Goal: Task Accomplishment & Management: Manage account settings

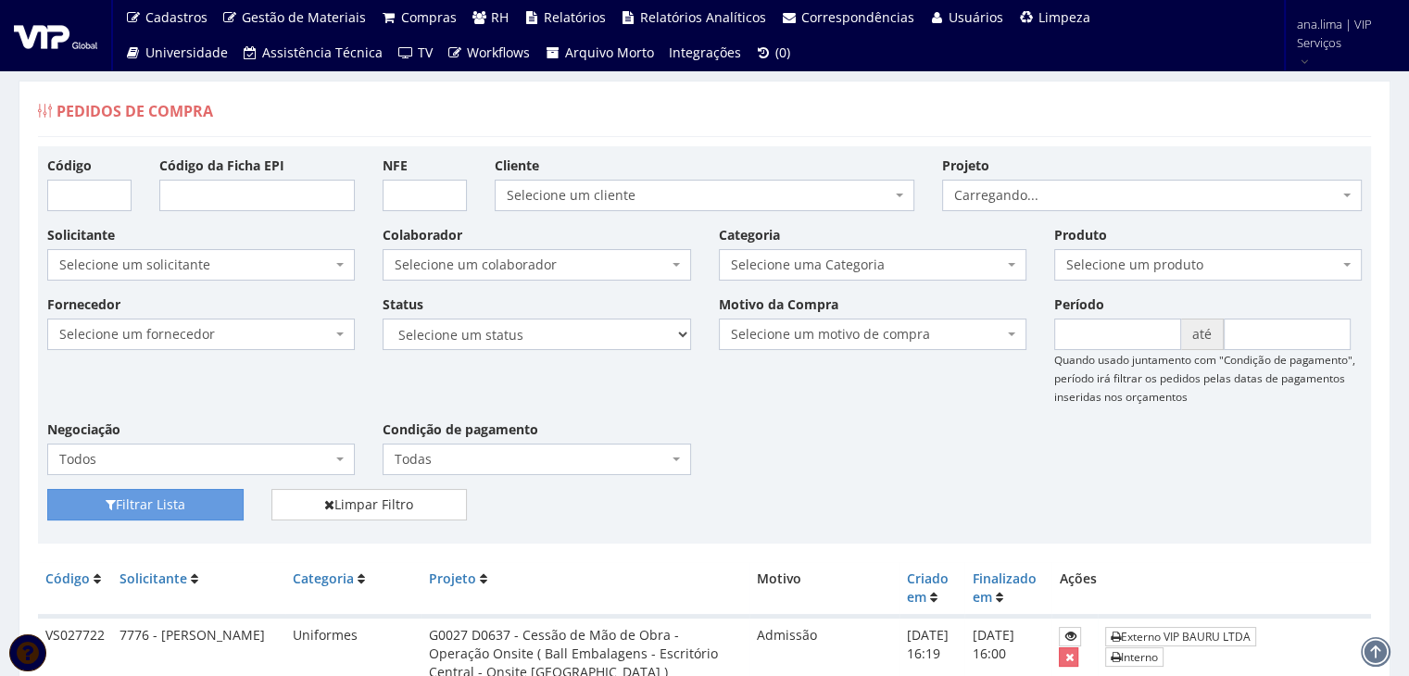
click at [593, 350] on div "Fornecedor Selecione um fornecedor ******** ******** 1000 MARCAS BRASIL 12.203.…" at bounding box center [704, 392] width 1342 height 195
click at [582, 331] on select "Selecione um status Cancelado Aguardando Aprovação Diretoria Pedido Aprovado Ag…" at bounding box center [537, 334] width 308 height 31
select select "1"
click at [383, 319] on select "Selecione um status Cancelado Aguardando Aprovação Diretoria Pedido Aprovado Ag…" at bounding box center [537, 334] width 308 height 31
click at [197, 500] on button "Filtrar Lista" at bounding box center [145, 504] width 196 height 31
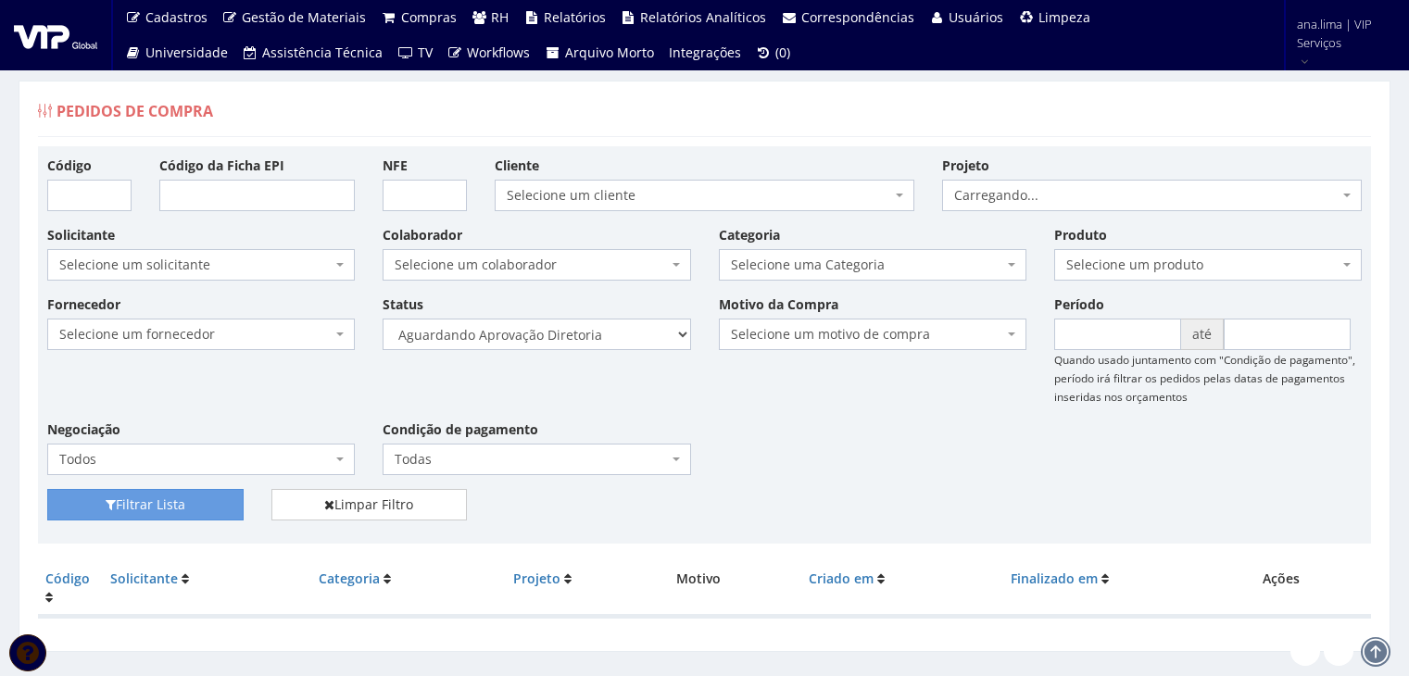
scroll to position [37, 0]
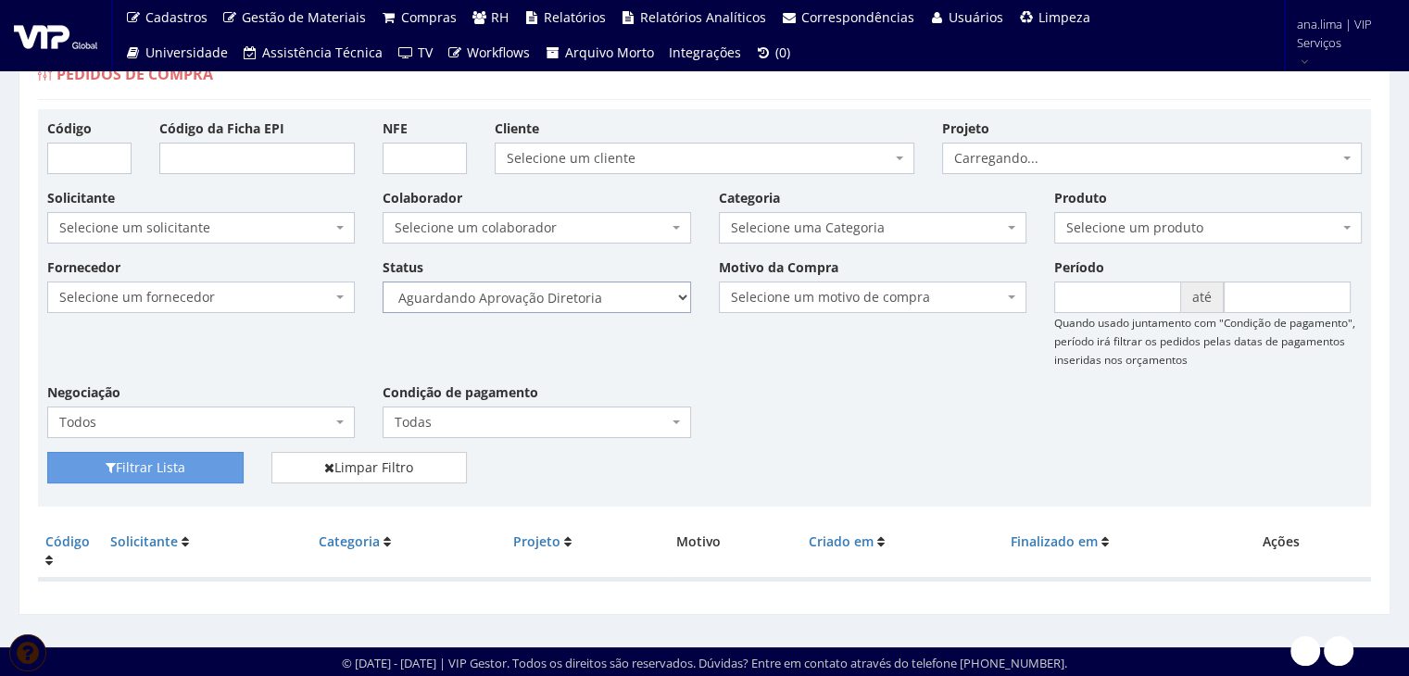
click at [626, 292] on select "Selecione um status Cancelado Aguardando Aprovação Diretoria Pedido Aprovado Ag…" at bounding box center [537, 297] width 308 height 31
click at [603, 290] on select "Selecione um status Cancelado Aguardando Aprovação Diretoria Pedido Aprovado Ag…" at bounding box center [537, 297] width 308 height 31
select select "4"
click at [383, 282] on select "Selecione um status Cancelado Aguardando Aprovação Diretoria Pedido Aprovado Ag…" at bounding box center [537, 297] width 308 height 31
click at [178, 466] on button "Filtrar Lista" at bounding box center [145, 467] width 196 height 31
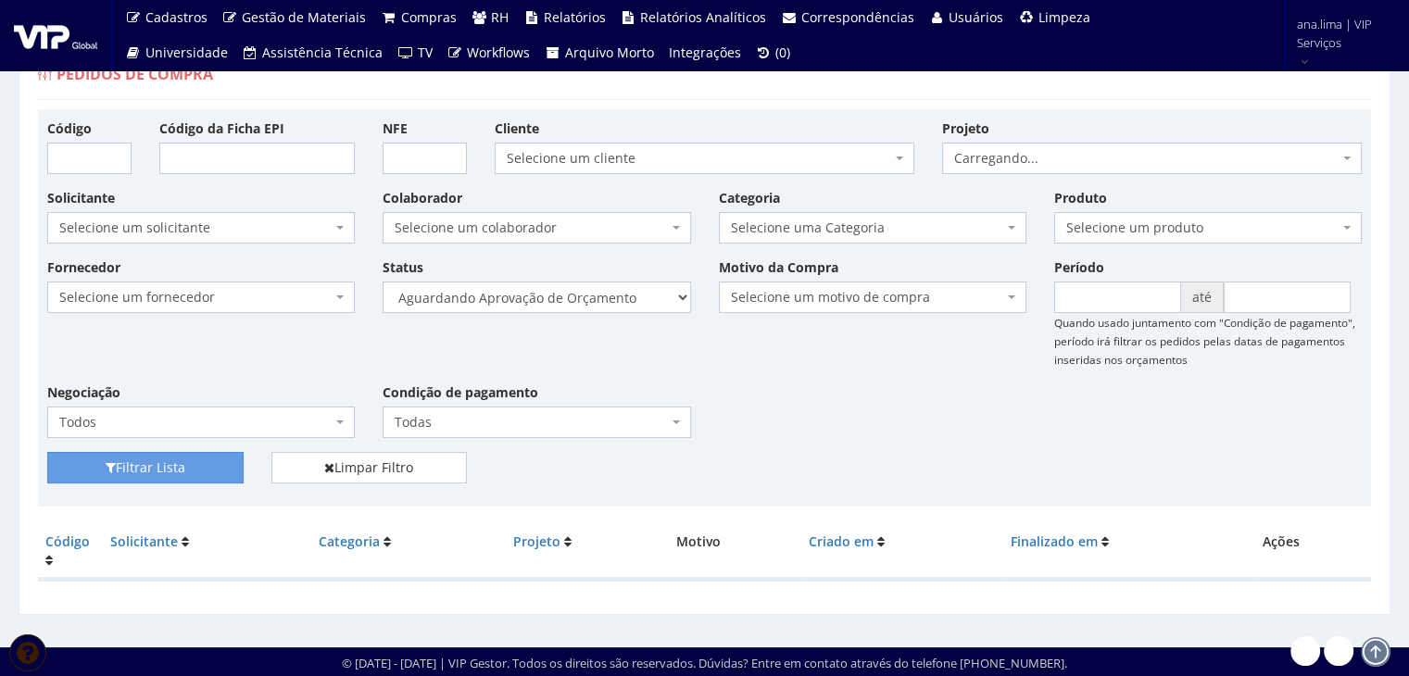
scroll to position [37, 0]
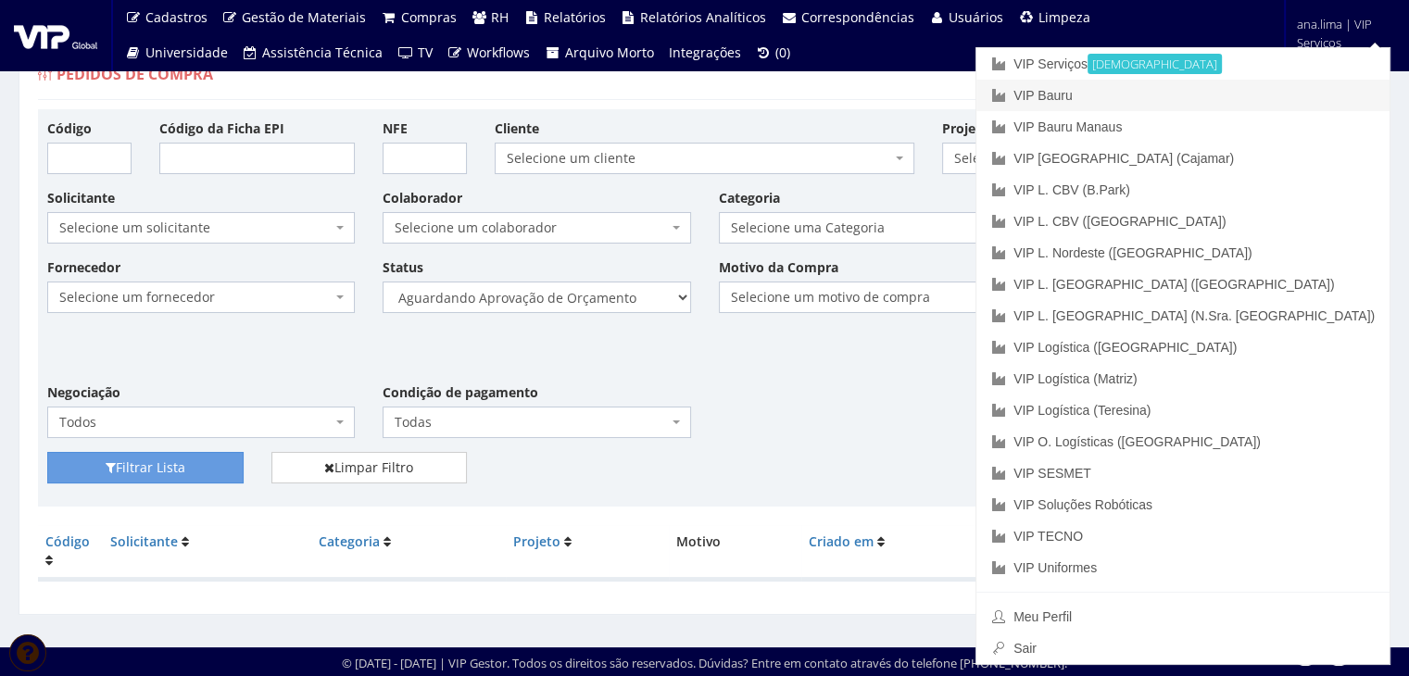
click at [1252, 97] on link "VIP Bauru" at bounding box center [1182, 95] width 413 height 31
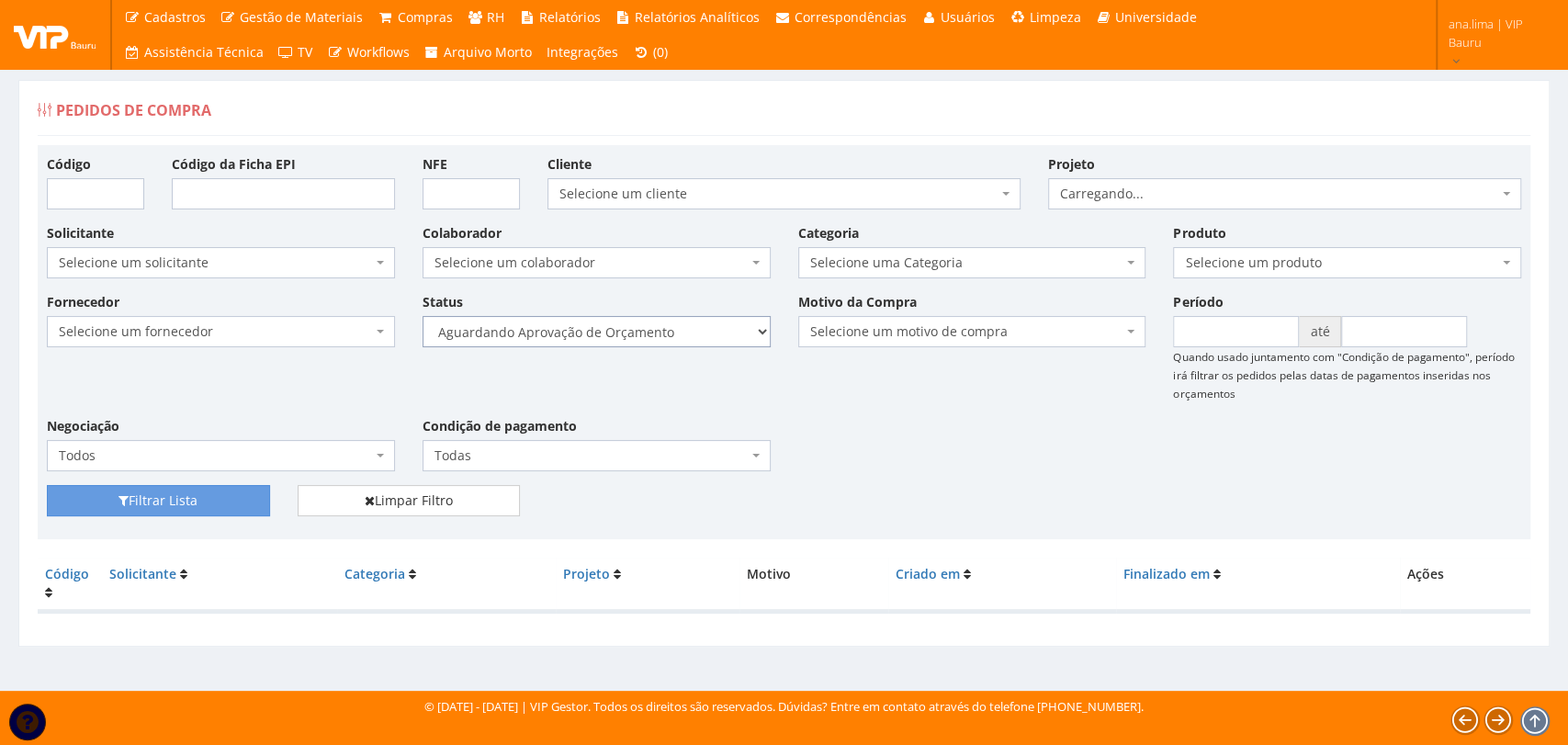
click at [672, 331] on select "Selecione um status Cancelado Aguardando Aprovação Diretoria Pedido Aprovado Ag…" at bounding box center [596, 331] width 348 height 31
select select "1"
click at [422, 316] on select "Selecione um status Cancelado Aguardando Aprovação Diretoria Pedido Aprovado Ag…" at bounding box center [596, 331] width 348 height 31
click at [243, 501] on button "Filtrar Lista" at bounding box center [158, 500] width 223 height 31
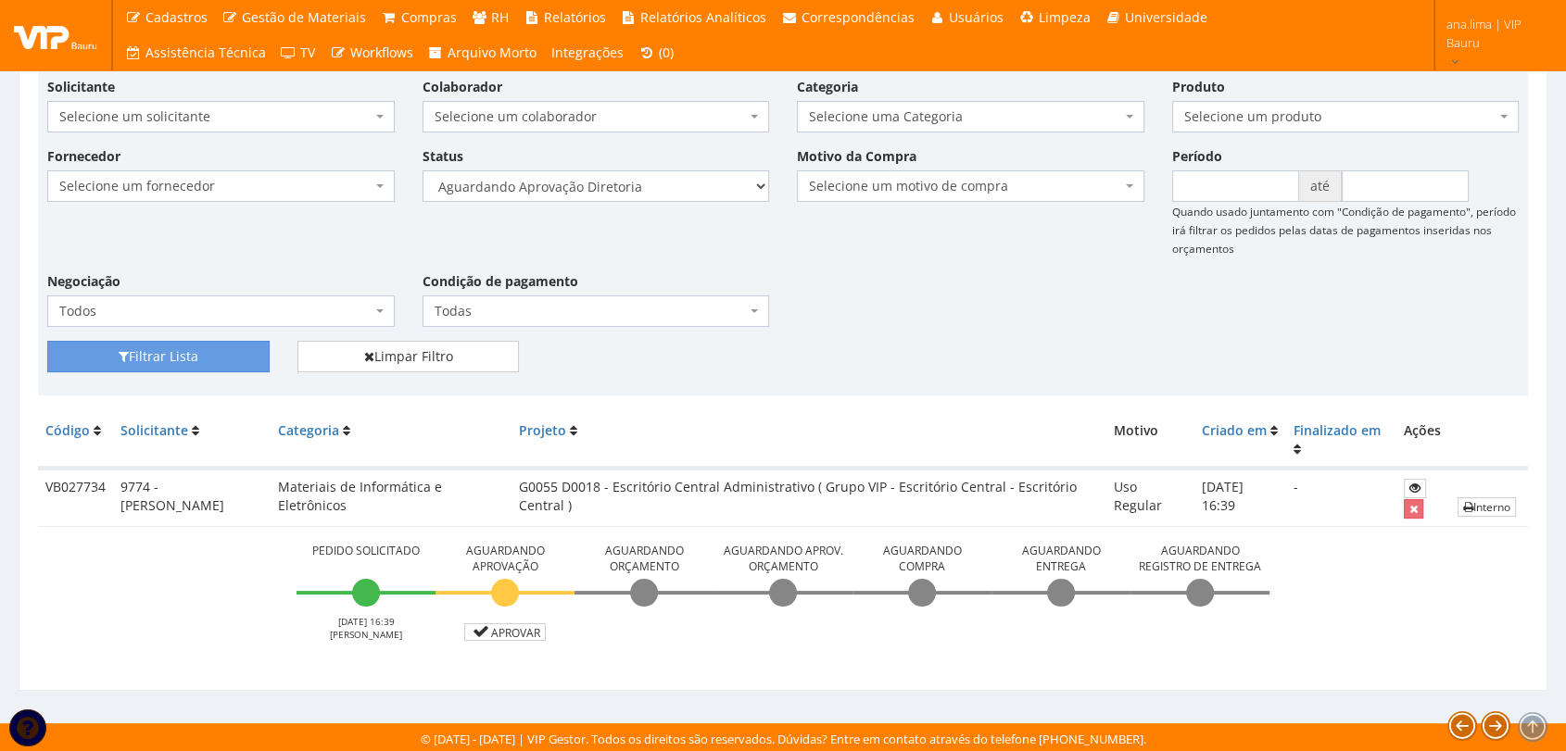
scroll to position [149, 0]
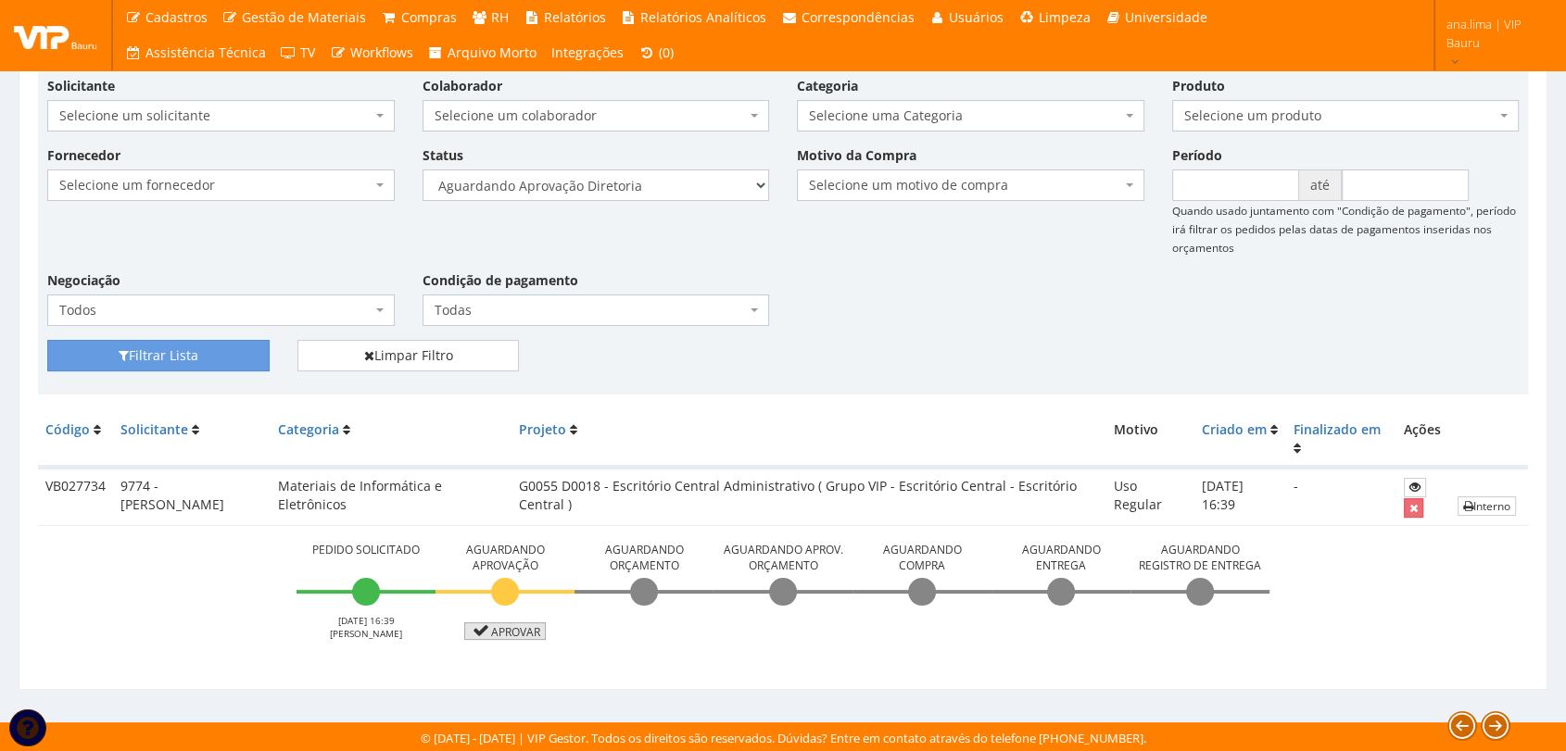
click at [497, 630] on link "Aprovar" at bounding box center [505, 632] width 82 height 18
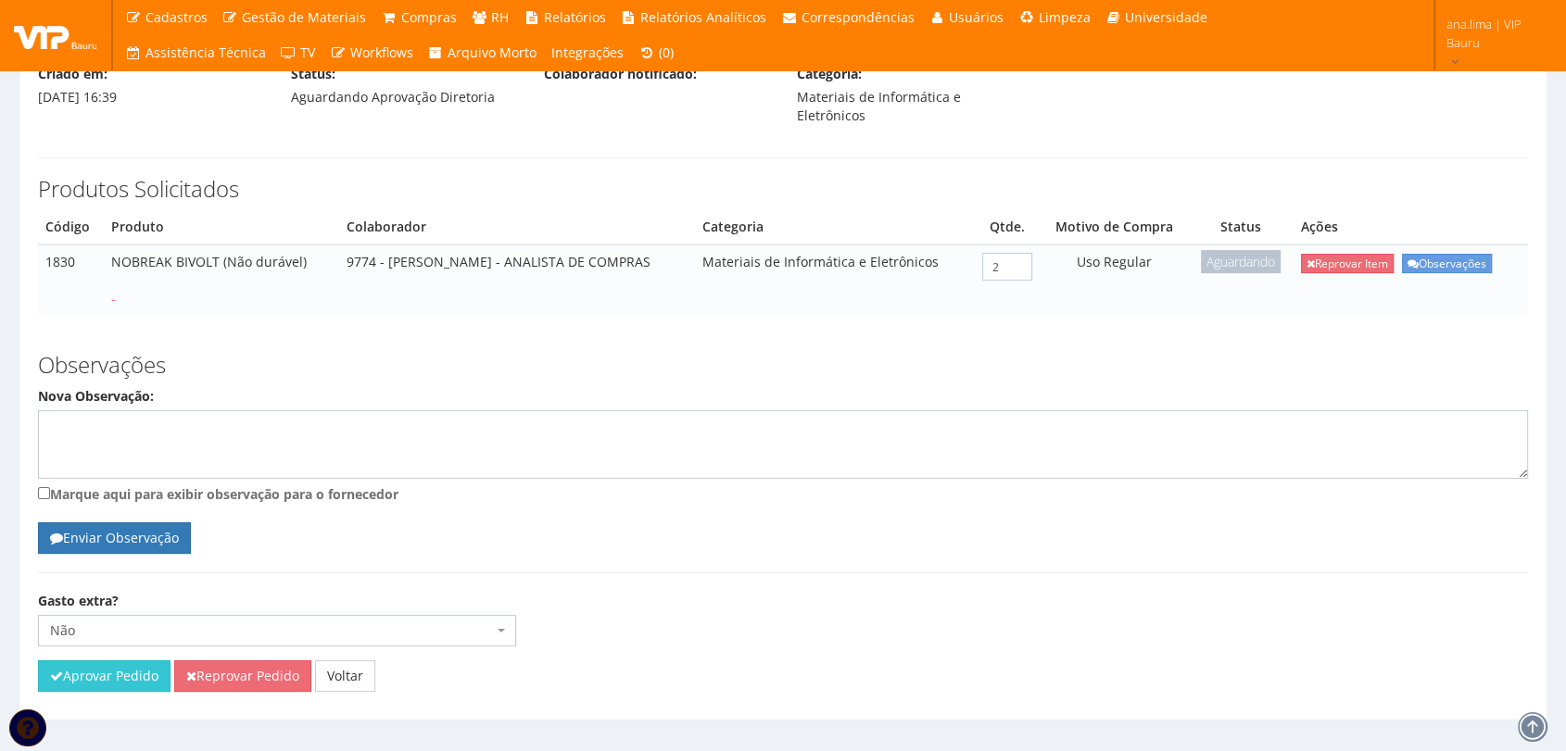
scroll to position [242, 0]
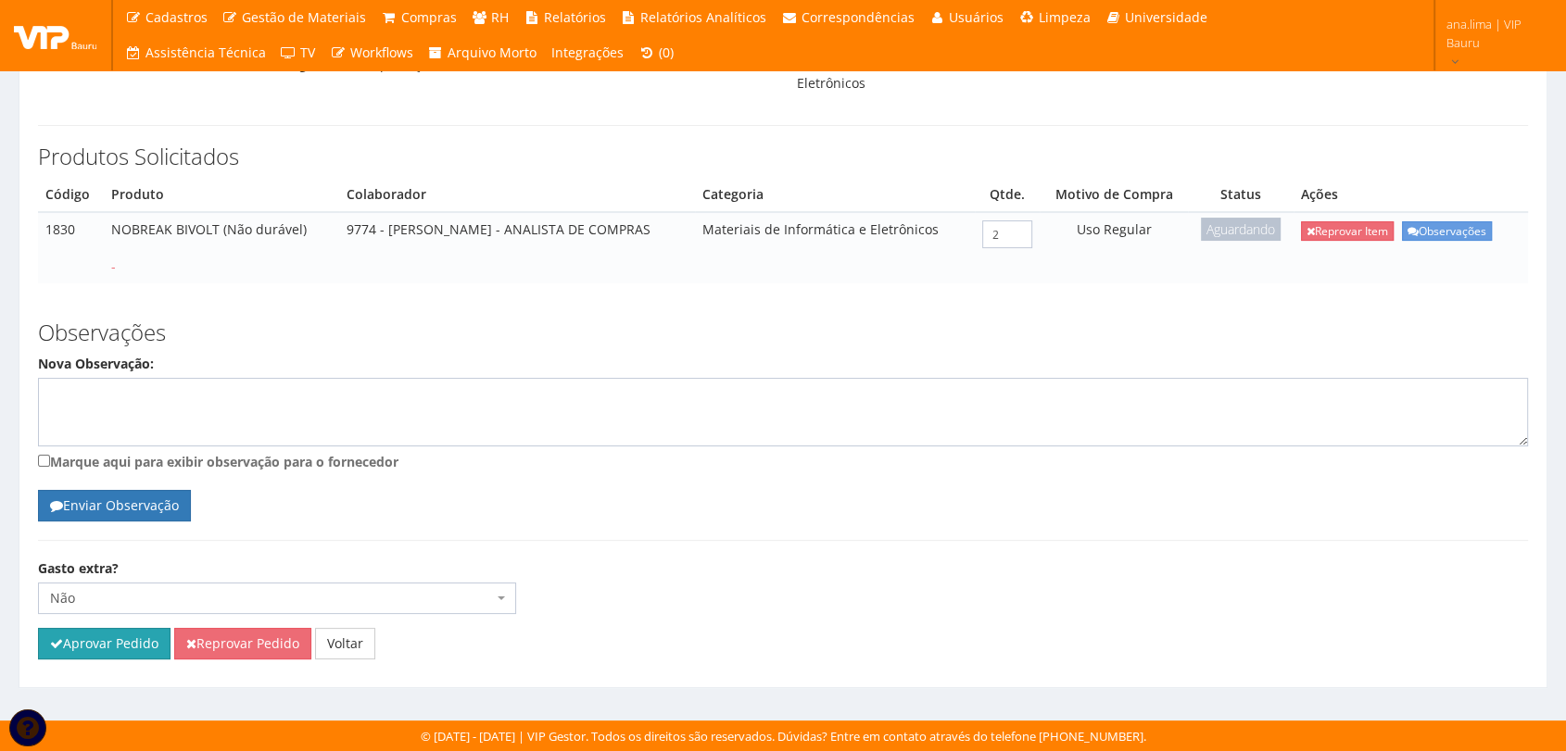
click at [79, 637] on button "Aprovar Pedido" at bounding box center [104, 643] width 132 height 31
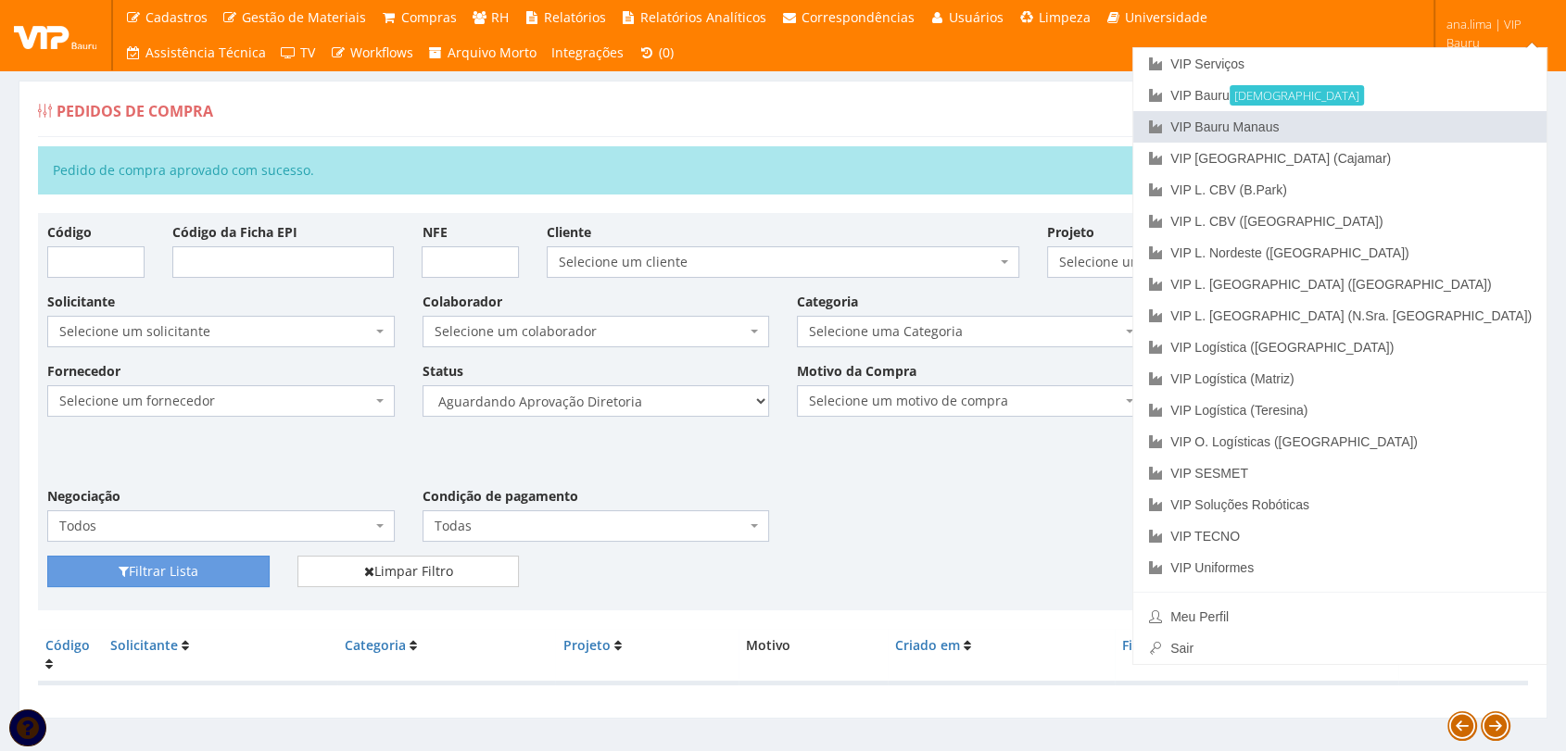
drag, startPoint x: 1431, startPoint y: 122, endPoint x: 1423, endPoint y: 132, distance: 12.5
click at [1431, 122] on link "VIP Bauru Manaus" at bounding box center [1339, 126] width 413 height 31
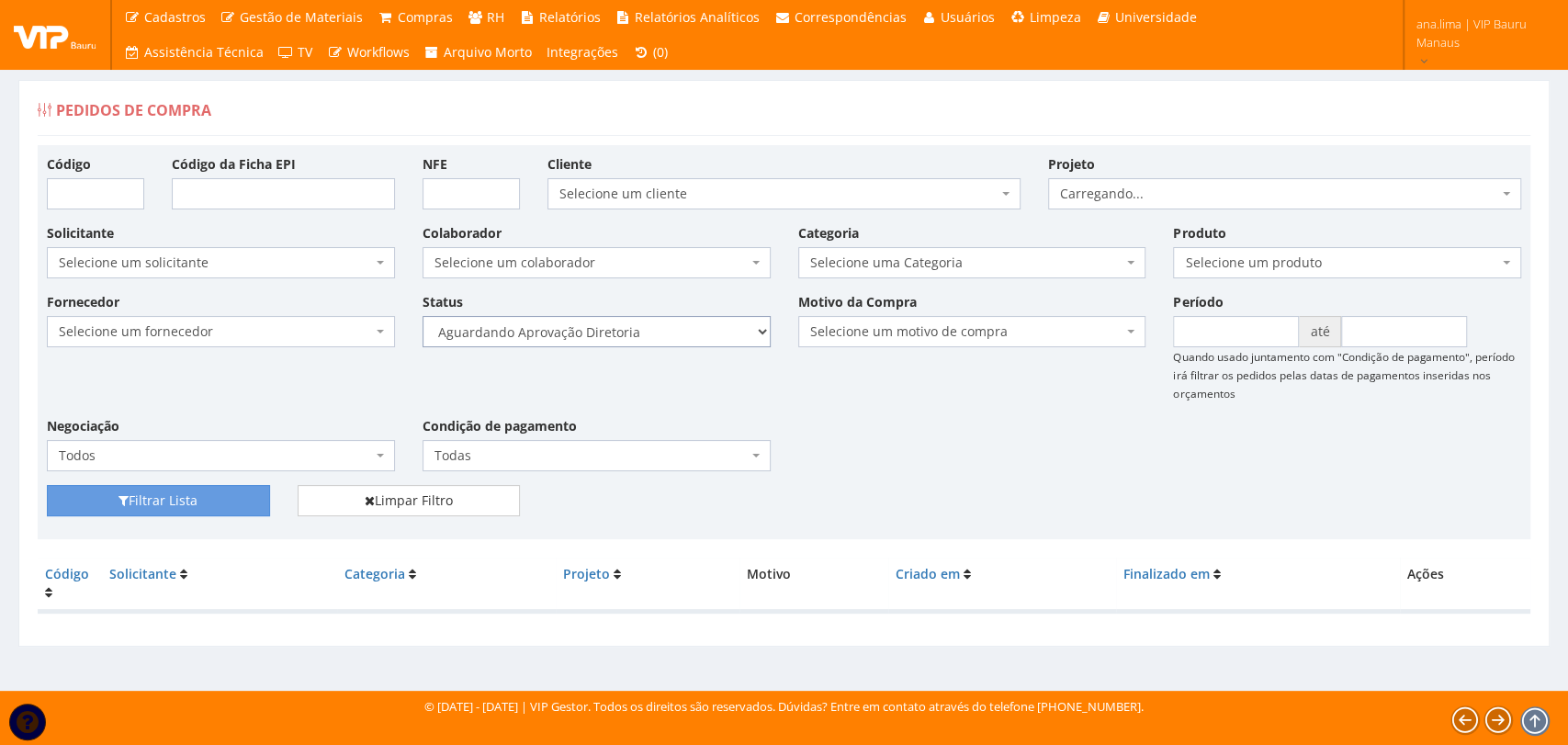
click at [665, 334] on select "Selecione um status Cancelado Aguardando Aprovação Diretoria Pedido Aprovado Ag…" at bounding box center [596, 331] width 348 height 31
click at [422, 316] on select "Selecione um status Cancelado Aguardando Aprovação Diretoria Pedido Aprovado Ag…" at bounding box center [596, 331] width 348 height 31
click at [187, 513] on button "Filtrar Lista" at bounding box center [158, 500] width 223 height 31
click at [662, 332] on select "Selecione um status Cancelado Aguardando Aprovação Diretoria Pedido Aprovado Ag…" at bounding box center [596, 331] width 348 height 31
select select "4"
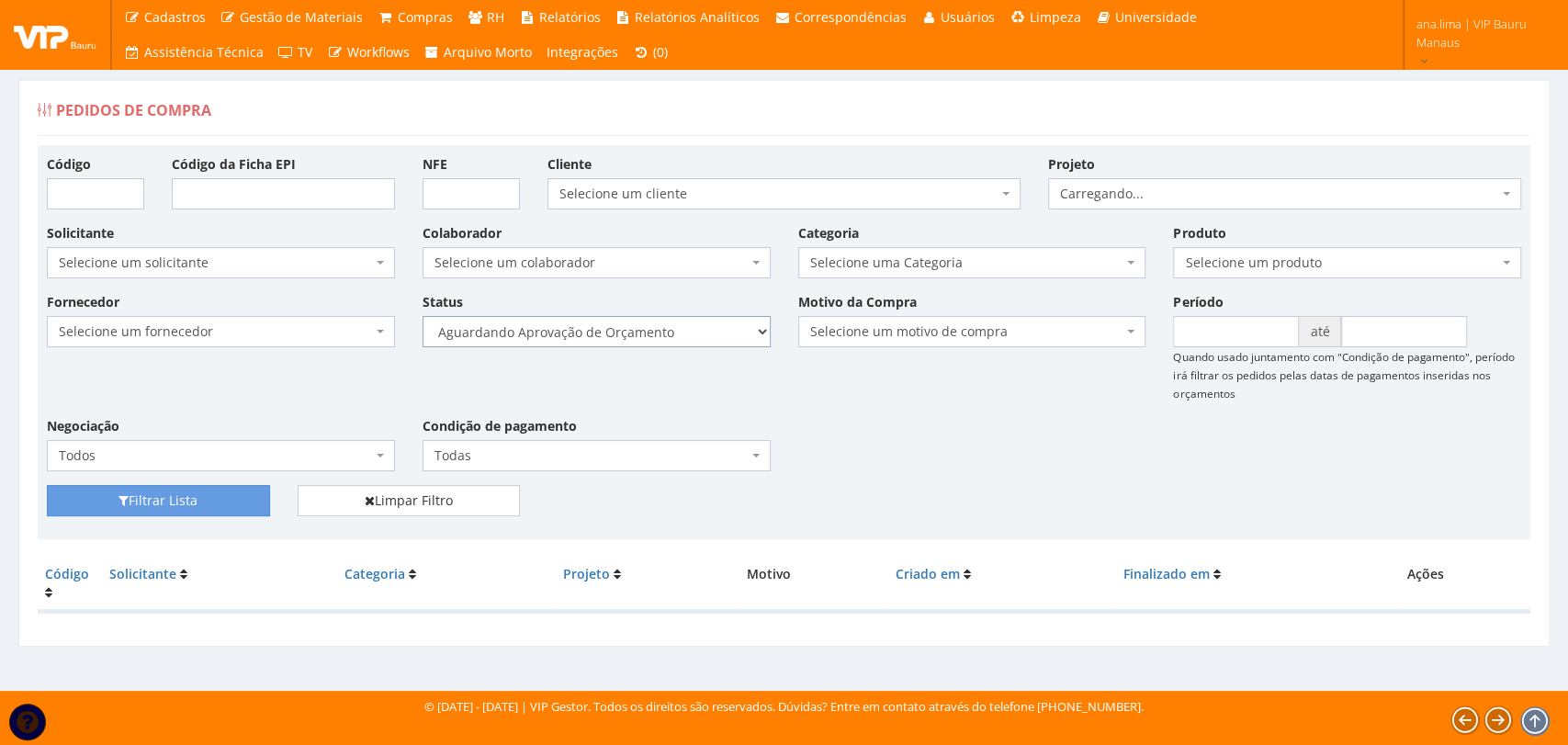
click at [422, 316] on select "Selecione um status Cancelado Aguardando Aprovação Diretoria Pedido Aprovado Ag…" at bounding box center [596, 331] width 348 height 31
click at [151, 501] on button "Filtrar Lista" at bounding box center [158, 500] width 223 height 31
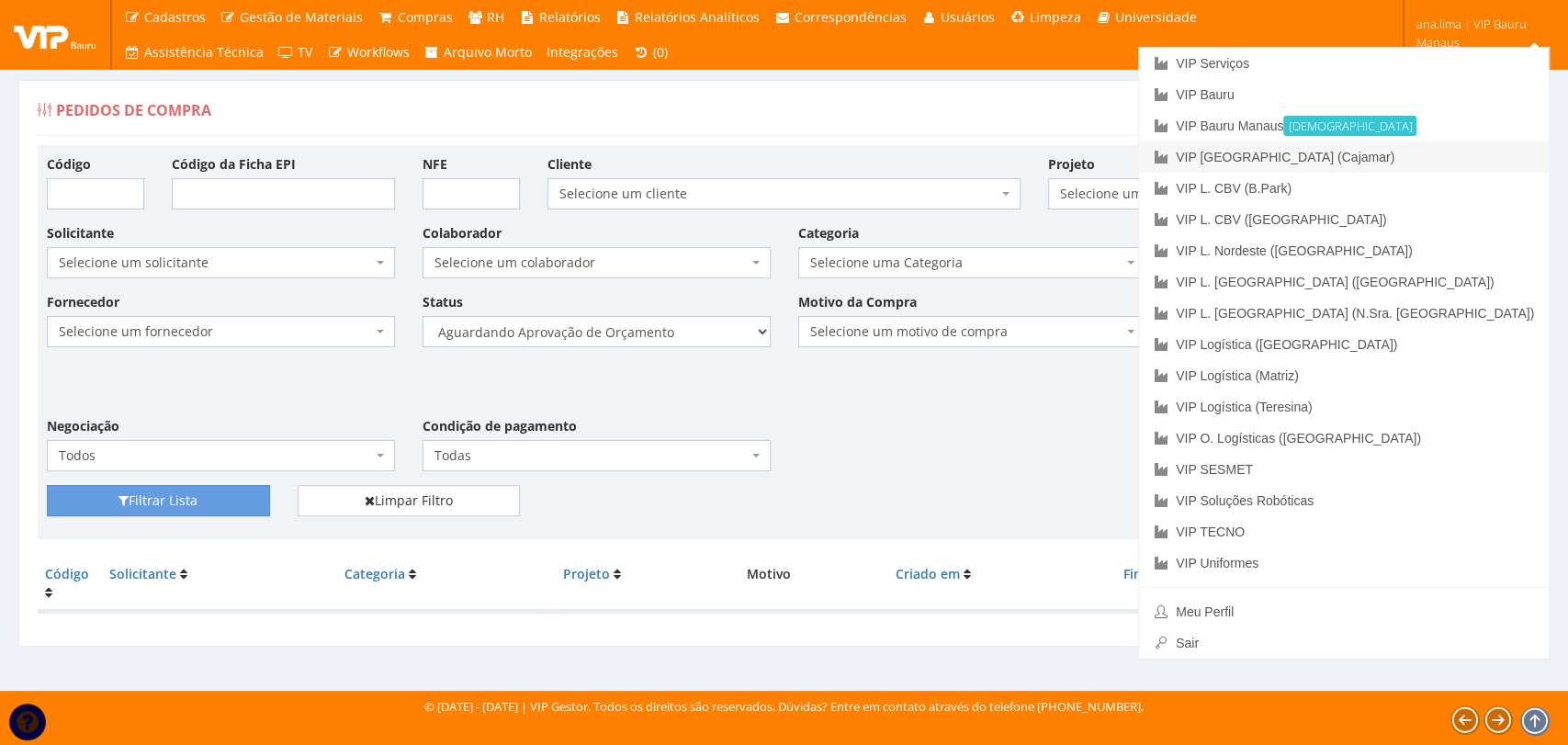
click at [1442, 161] on link "VIP [GEOGRAPHIC_DATA] (Cajamar)" at bounding box center [1344, 157] width 410 height 31
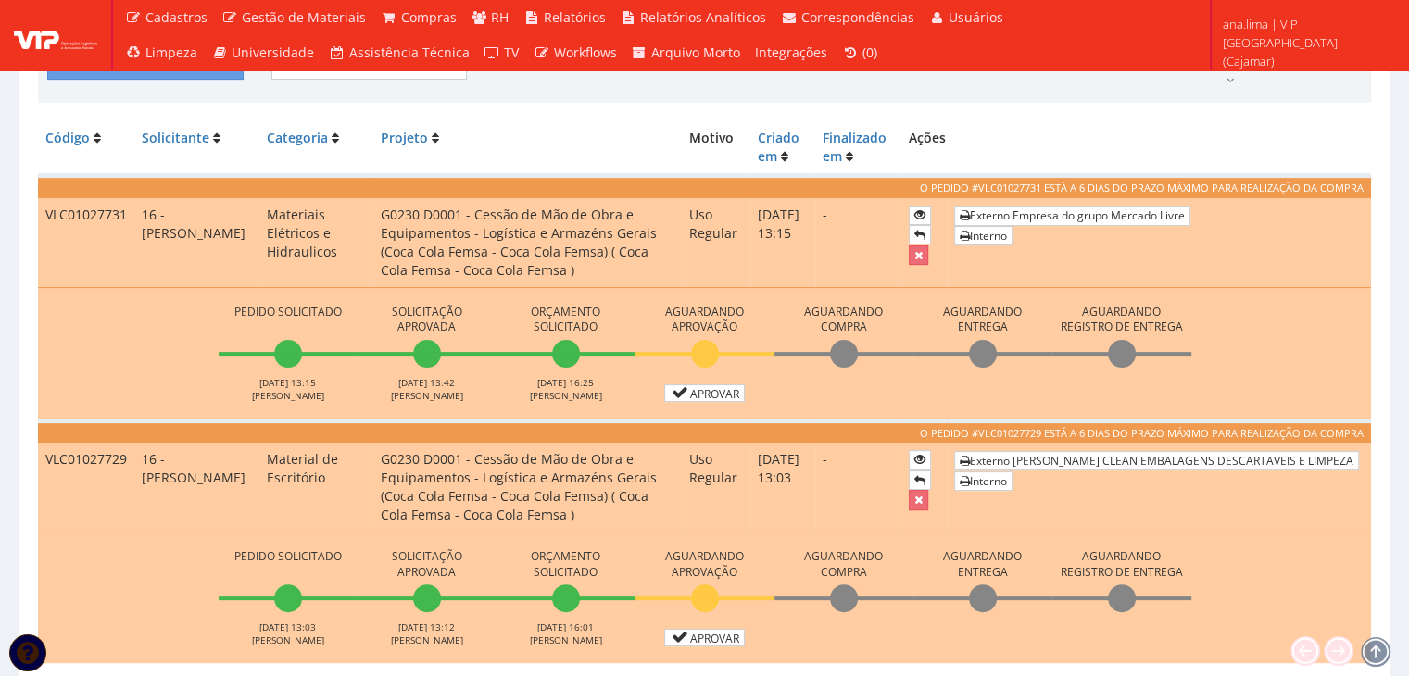
scroll to position [463, 0]
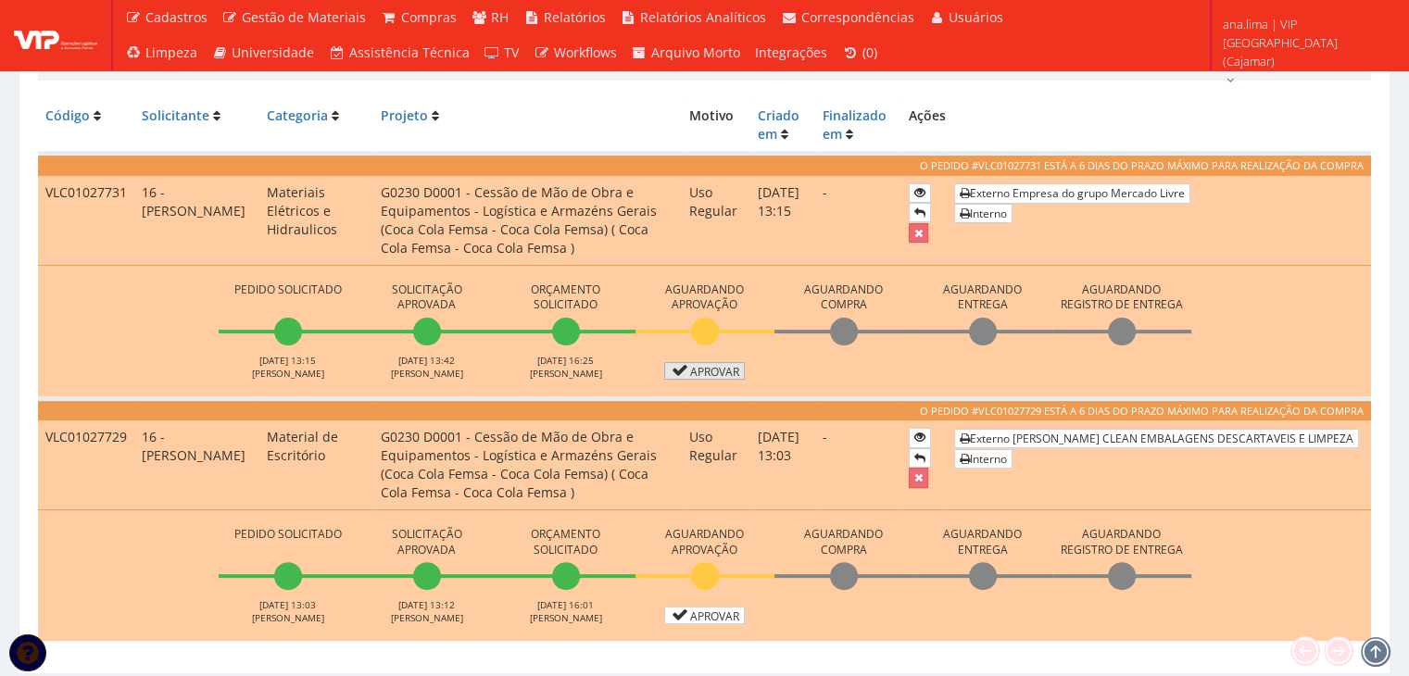
click at [703, 366] on link "Aprovar" at bounding box center [705, 371] width 82 height 18
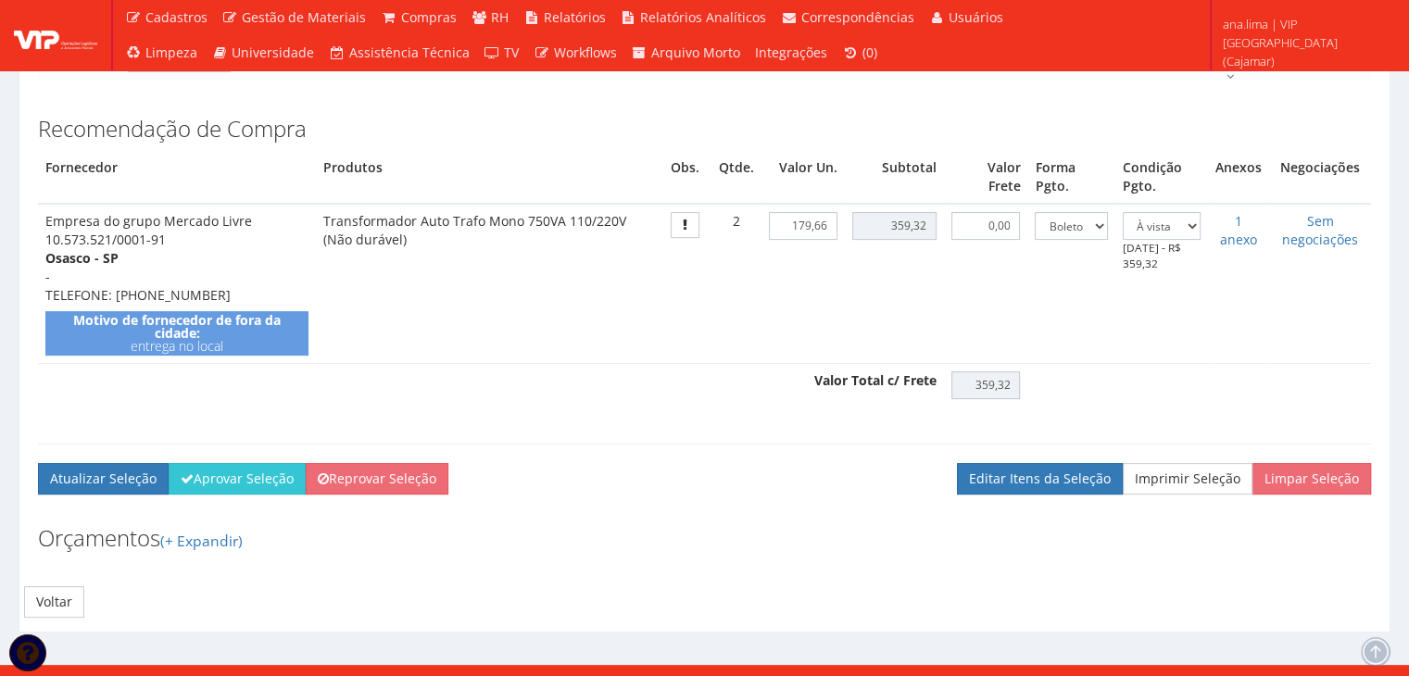
scroll to position [463, 0]
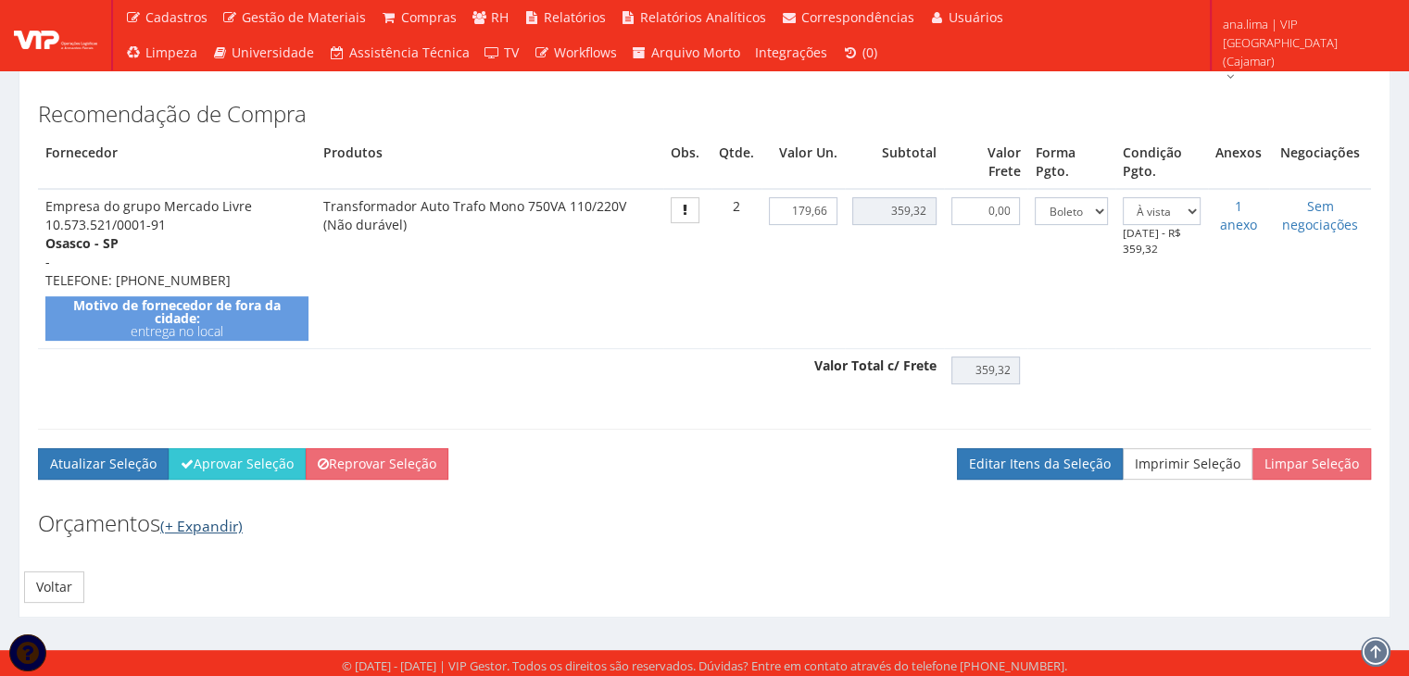
drag, startPoint x: 195, startPoint y: 529, endPoint x: 482, endPoint y: 495, distance: 288.3
click at [196, 529] on link "(+ Expandir)" at bounding box center [201, 526] width 82 height 20
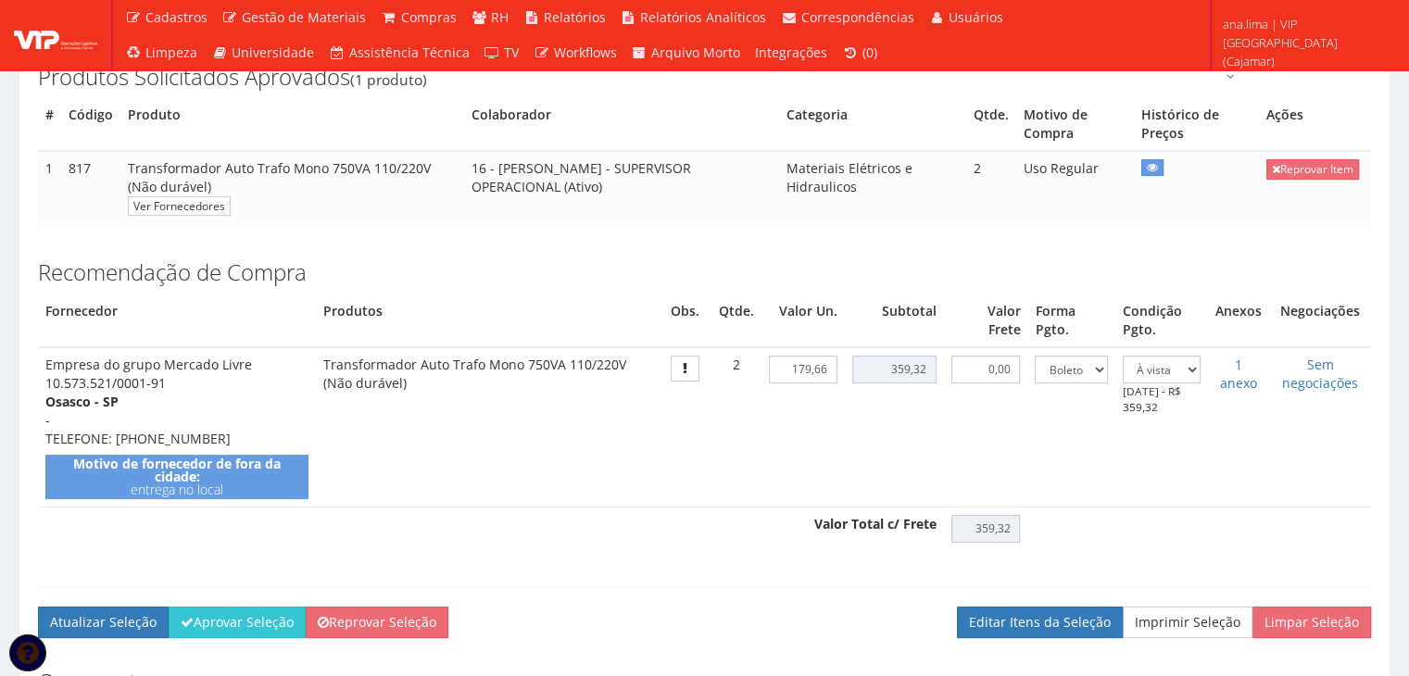
scroll to position [371, 0]
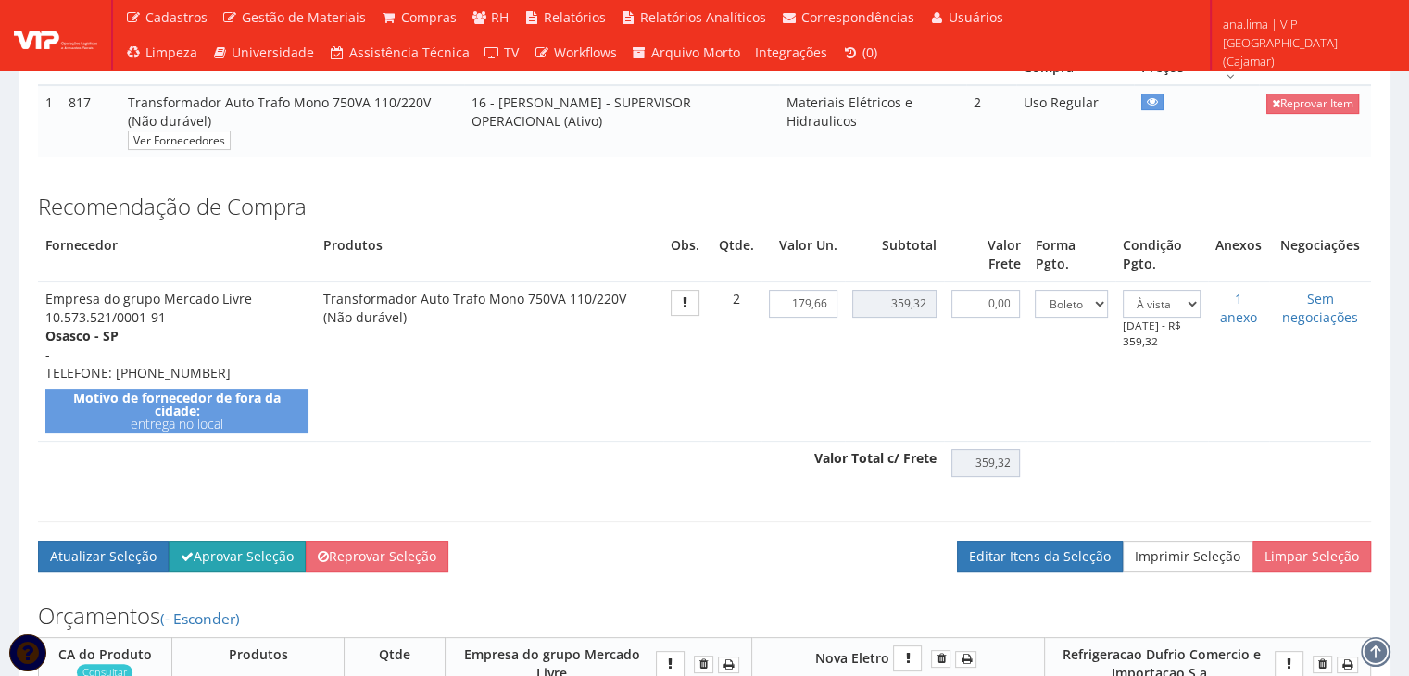
click at [268, 553] on button "Aprovar Seleção" at bounding box center [237, 556] width 137 height 31
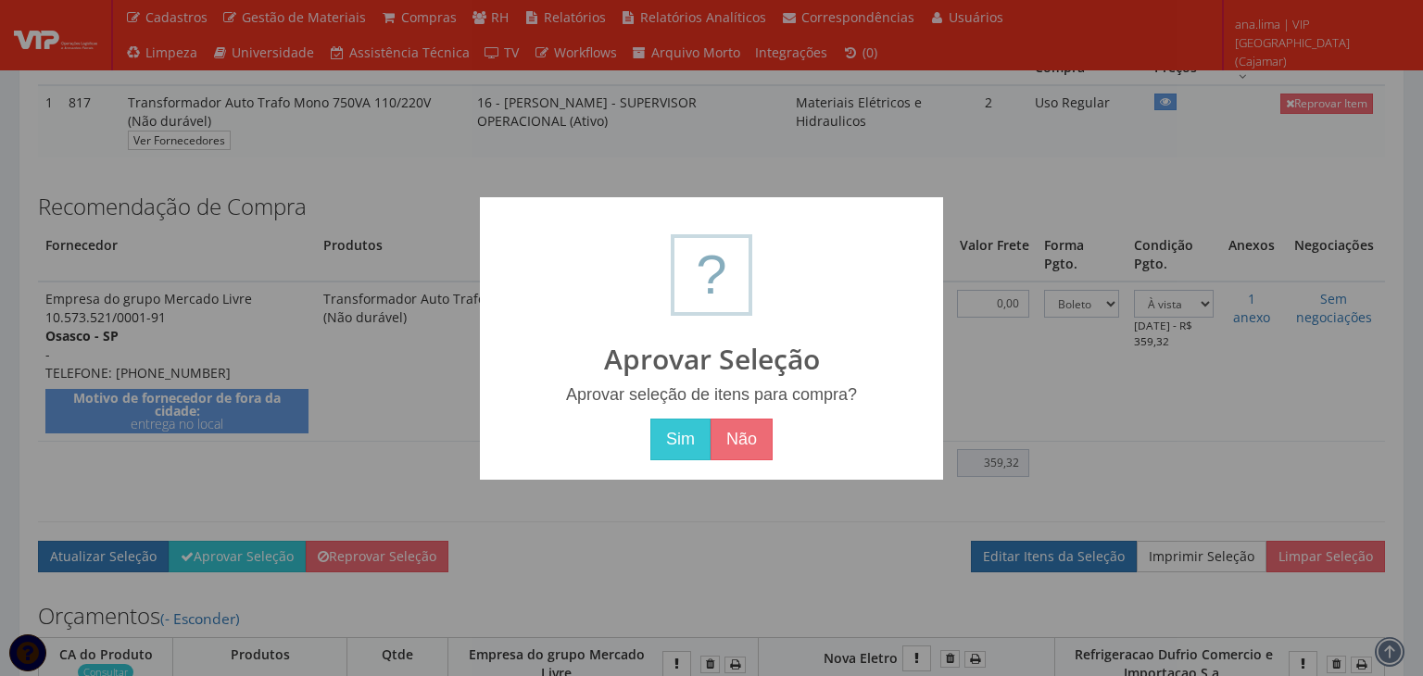
drag, startPoint x: 664, startPoint y: 444, endPoint x: 691, endPoint y: 455, distance: 29.1
click at [664, 443] on button "Sim" at bounding box center [680, 440] width 60 height 43
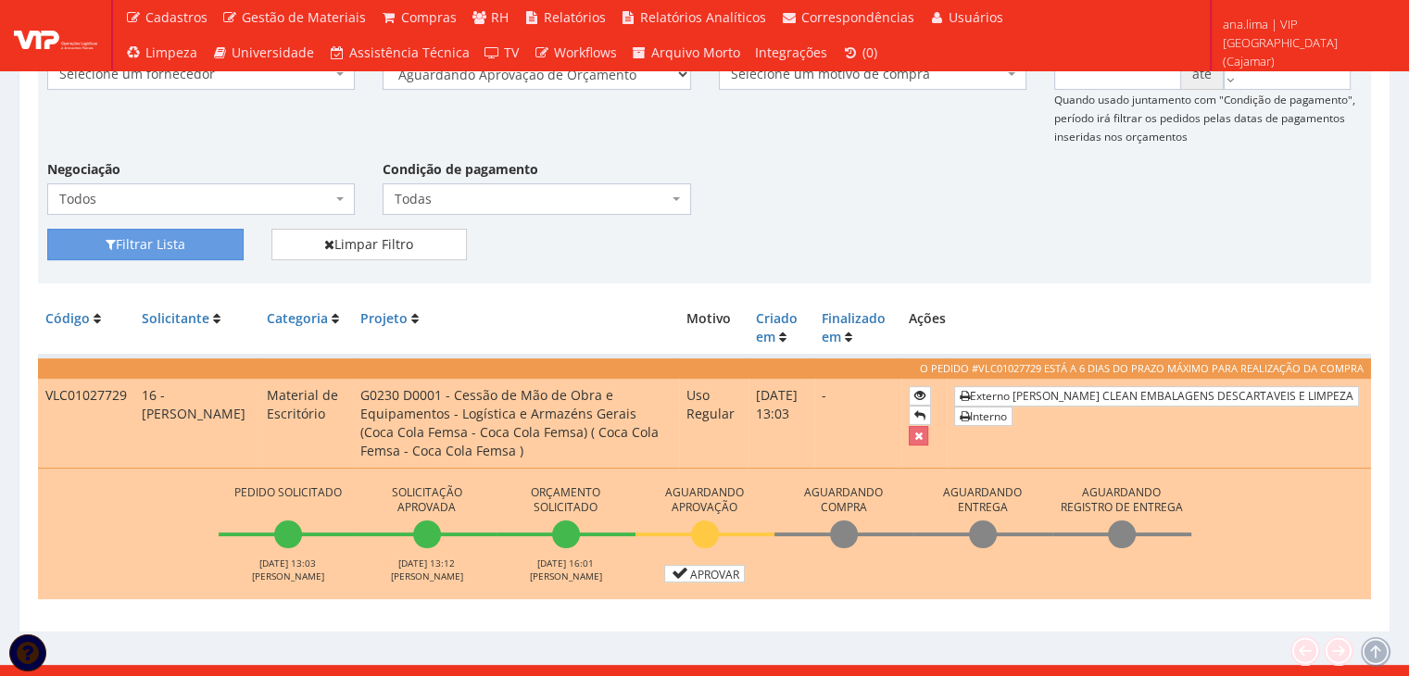
scroll to position [329, 0]
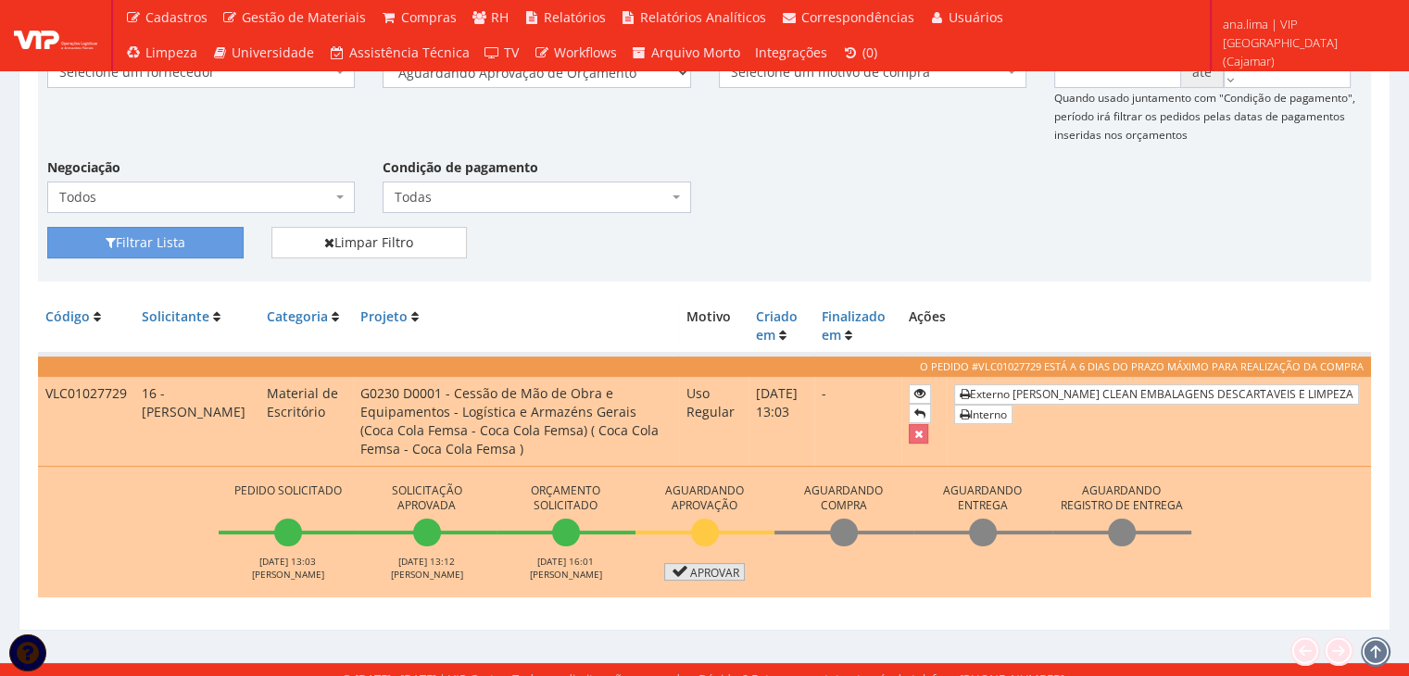
click at [688, 563] on link "Aprovar" at bounding box center [705, 572] width 82 height 18
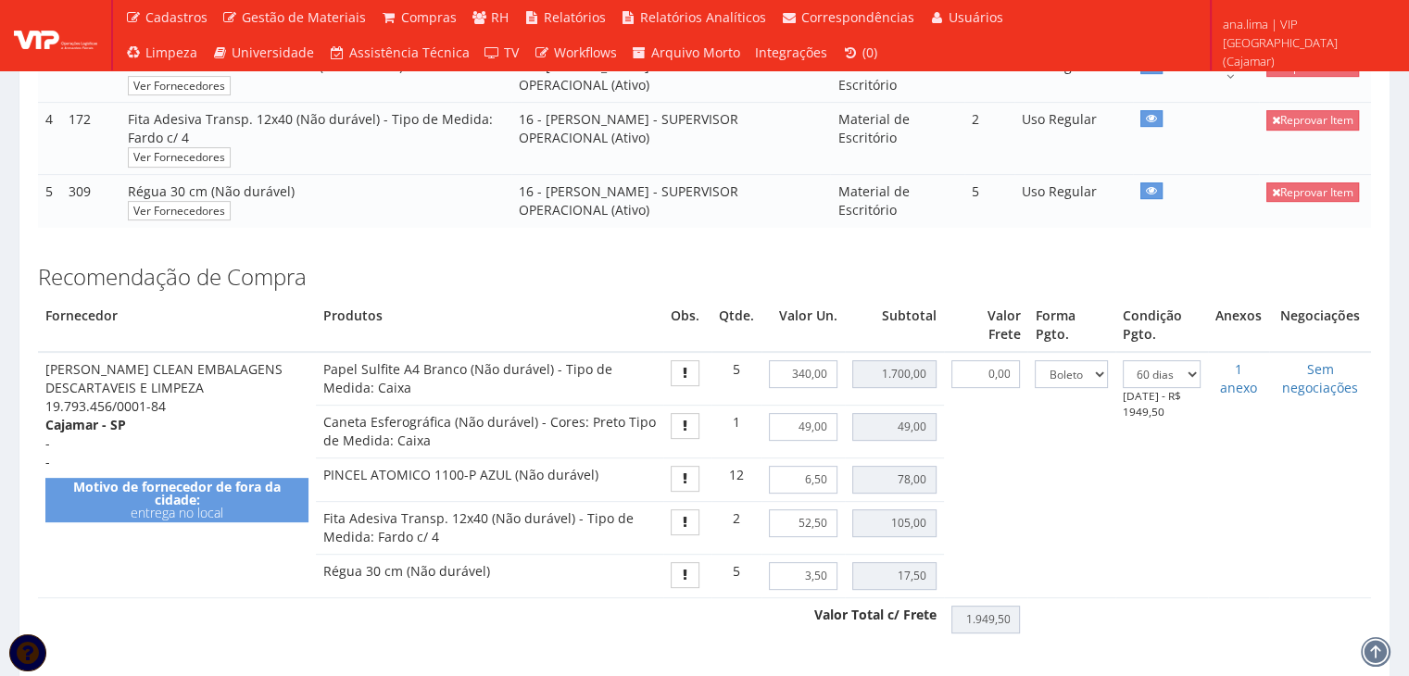
scroll to position [556, 0]
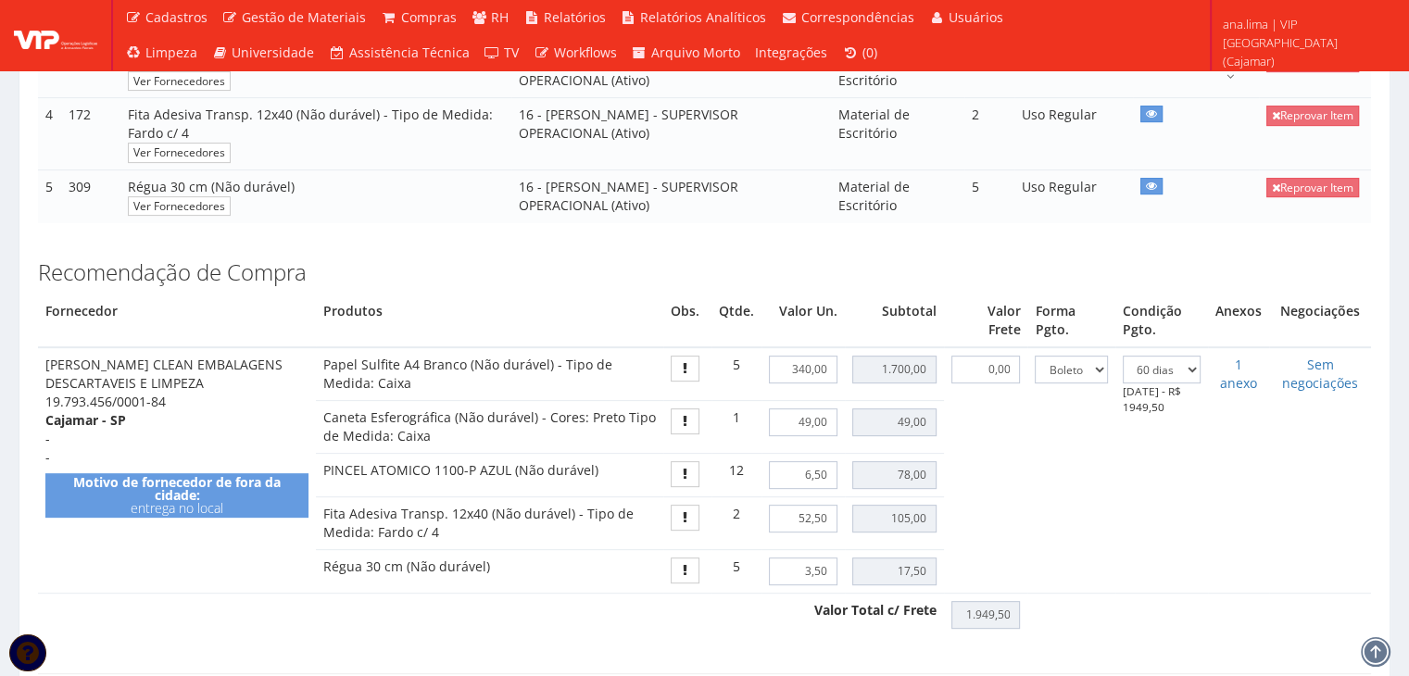
drag, startPoint x: 327, startPoint y: 359, endPoint x: 371, endPoint y: 379, distance: 47.7
click at [371, 379] on td "Papel Sulfite A4 Branco (Não durável) - Tipo de Medida: Caixa" at bounding box center [489, 373] width 347 height 53
drag, startPoint x: 56, startPoint y: 357, endPoint x: 270, endPoint y: 376, distance: 215.8
click at [270, 376] on td "MARX CLEAN EMBALAGENS DESCARTAVEIS E LIMPEZA 19.793.456/0001-84 Cajamar - SP - …" at bounding box center [177, 469] width 278 height 245
drag, startPoint x: 328, startPoint y: 512, endPoint x: 591, endPoint y: 525, distance: 263.4
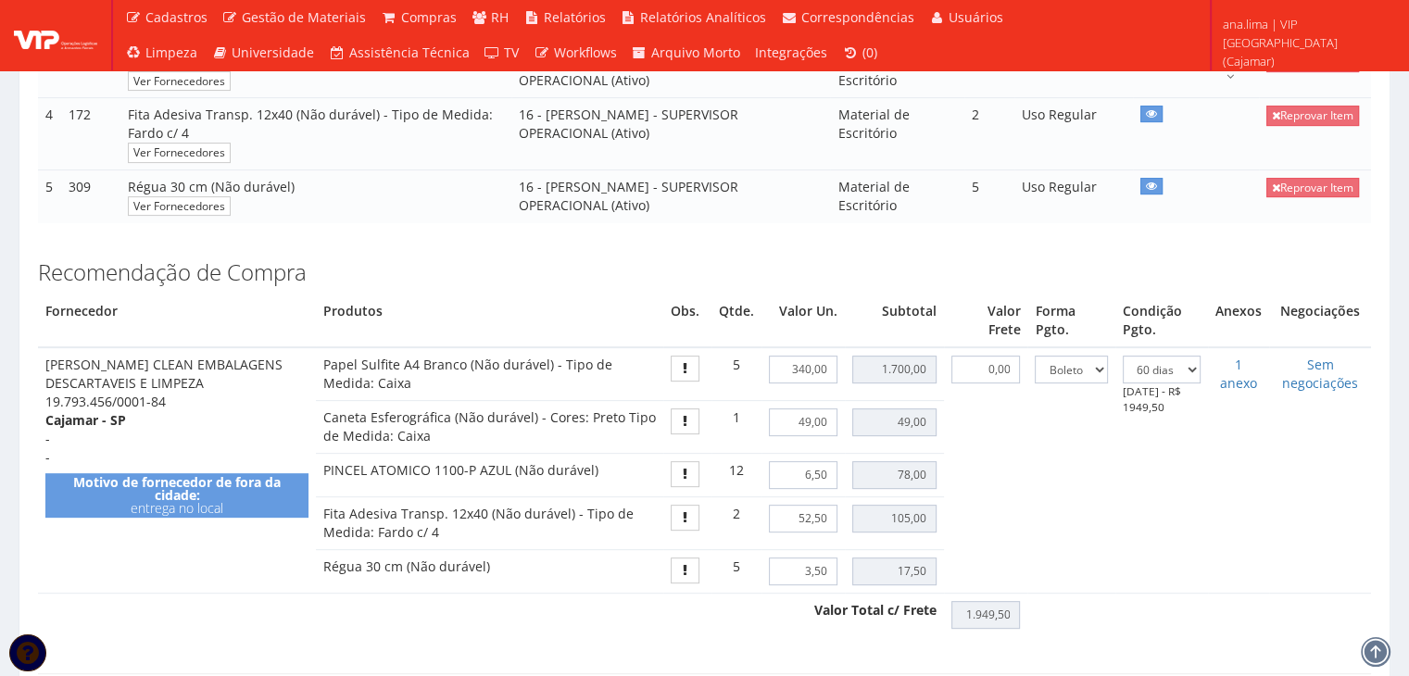
click at [591, 525] on td "Fita Adesiva Transp. 12x40 (Não durável) - Tipo de Medida: Fardo c/ 4" at bounding box center [489, 523] width 347 height 53
drag, startPoint x: 332, startPoint y: 564, endPoint x: 537, endPoint y: 564, distance: 205.7
click at [537, 564] on td "Régua 30 cm (Não durável)" at bounding box center [489, 571] width 347 height 44
click at [500, 572] on td "Régua 30 cm (Não durável)" at bounding box center [489, 571] width 347 height 44
drag, startPoint x: 321, startPoint y: 560, endPoint x: 919, endPoint y: 572, distance: 597.6
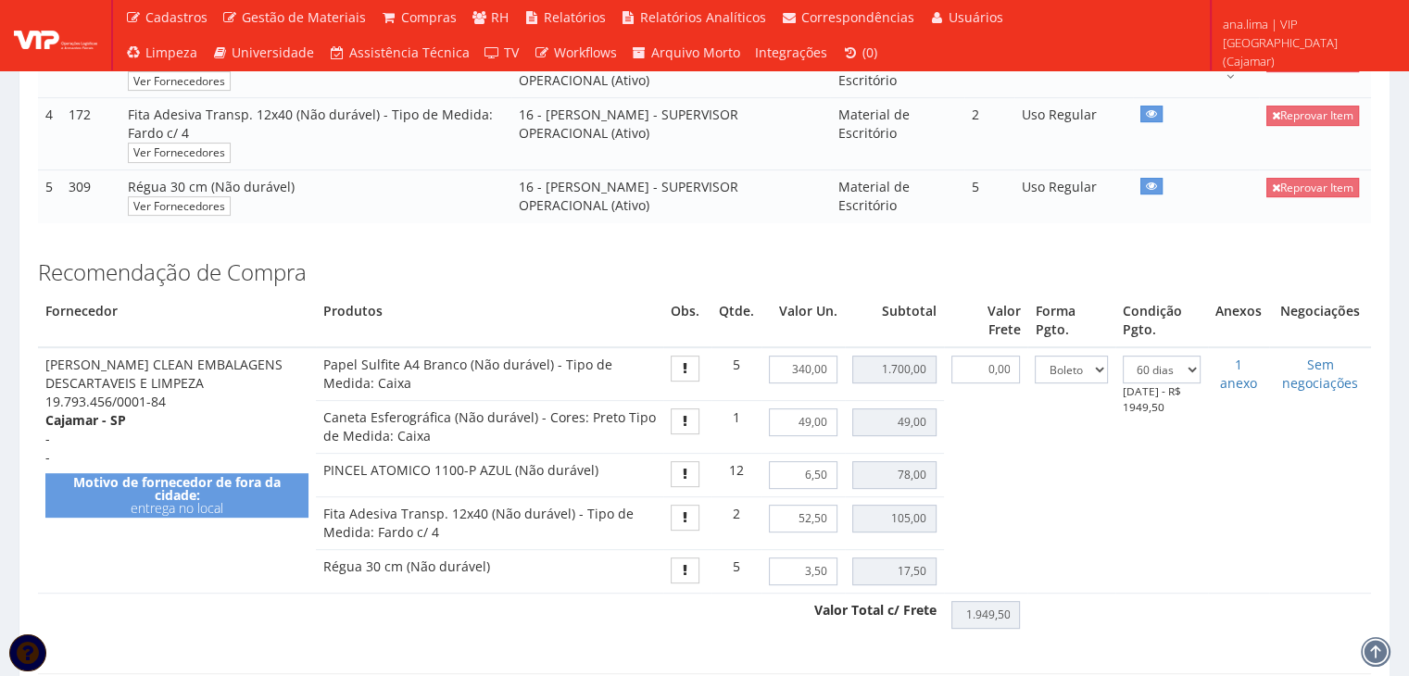
click at [919, 572] on tr "Régua 30 cm (Não durável) 5 3,50 17,50" at bounding box center [704, 571] width 1333 height 44
drag, startPoint x: 324, startPoint y: 360, endPoint x: 405, endPoint y: 380, distance: 82.9
click at [405, 380] on td "Papel Sulfite A4 Branco (Não durável) - Tipo de Medida: Caixa" at bounding box center [489, 373] width 347 height 53
click at [396, 421] on td "Caneta Esferográfica (Não durável) - Cores: Preto Tipo de Medida: Caixa" at bounding box center [489, 426] width 347 height 53
drag, startPoint x: 329, startPoint y: 417, endPoint x: 437, endPoint y: 438, distance: 110.5
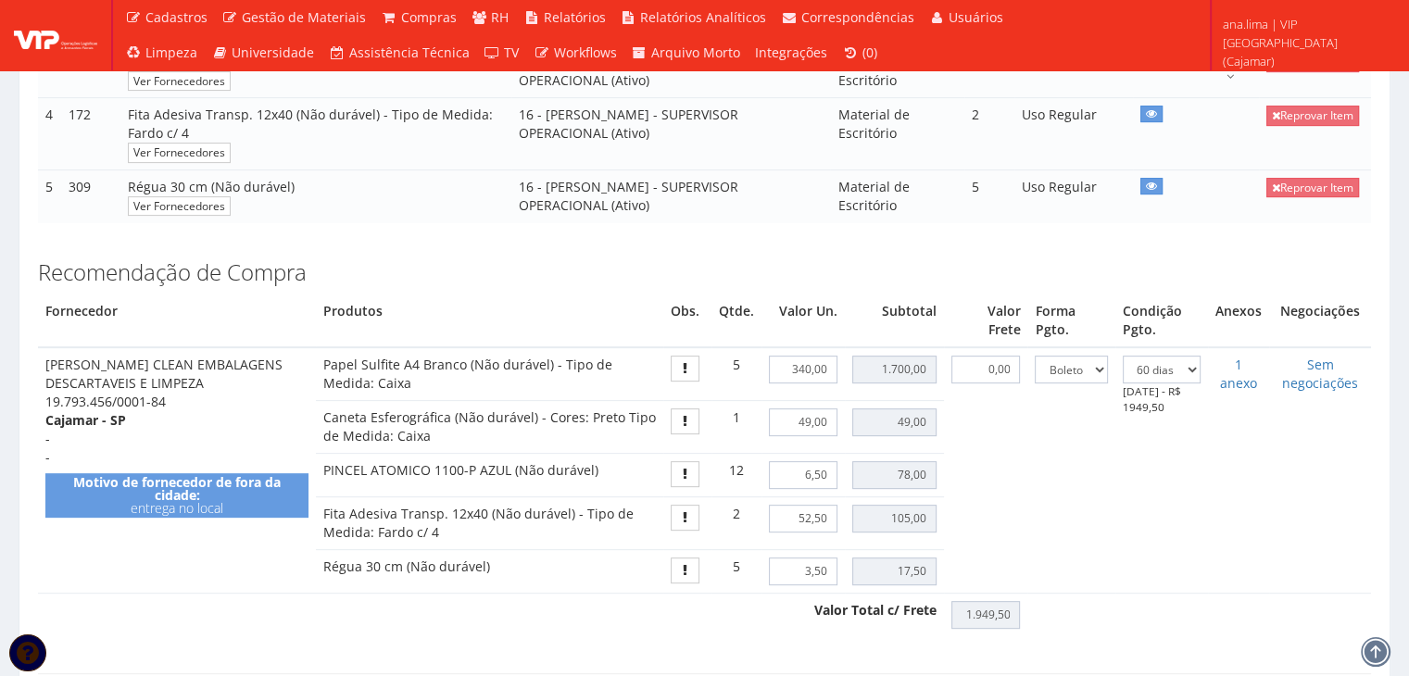
click at [437, 438] on td "Caneta Esferográfica (Não durável) - Cores: Preto Tipo de Medida: Caixa" at bounding box center [489, 426] width 347 height 53
drag, startPoint x: 332, startPoint y: 466, endPoint x: 618, endPoint y: 465, distance: 286.2
click at [618, 465] on td "PINCEL ATOMICO 1100-P AZUL (Não durável)" at bounding box center [489, 475] width 347 height 44
drag, startPoint x: 324, startPoint y: 361, endPoint x: 389, endPoint y: 389, distance: 70.5
click at [389, 389] on td "Papel Sulfite A4 Branco (Não durável) - Tipo de Medida: Caixa" at bounding box center [489, 373] width 347 height 53
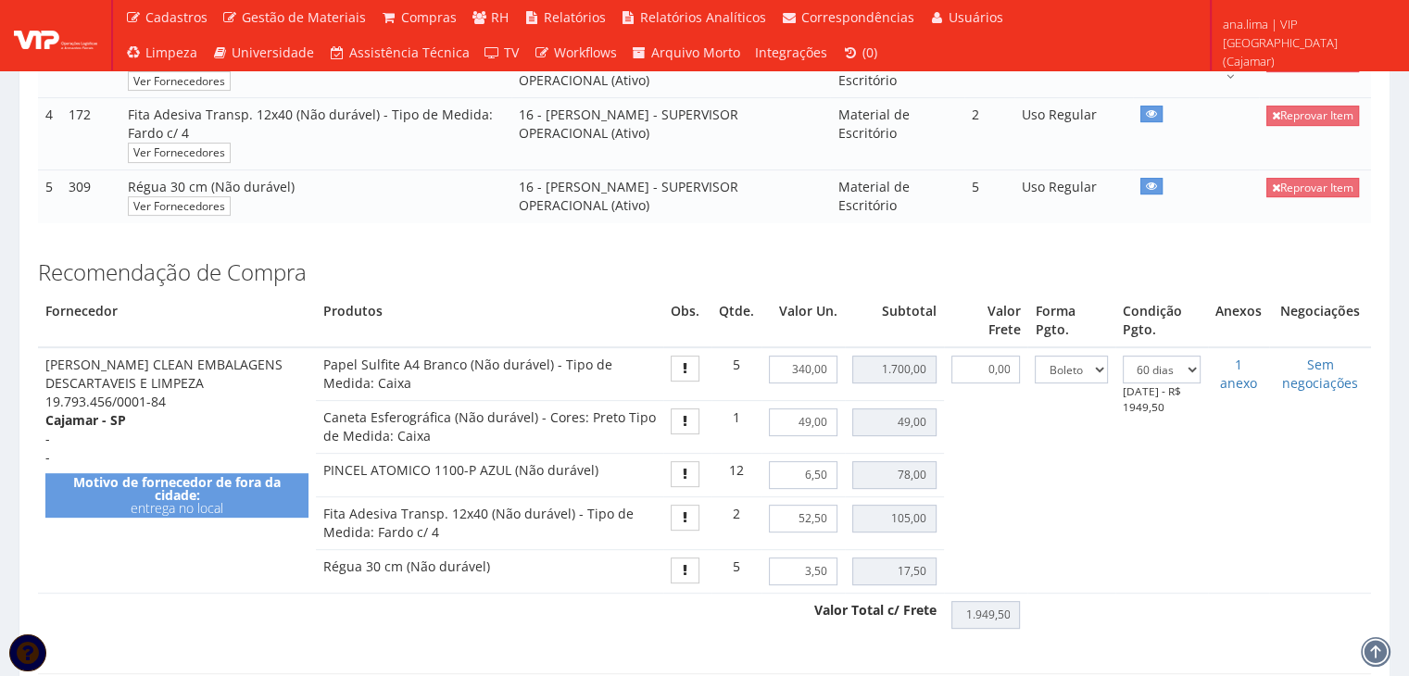
click at [1164, 485] on td "-- Selecione -- À vista 7 dias 21/11/2025 - R$ 1949,50" at bounding box center [1161, 469] width 93 height 245
click at [962, 398] on td "0,00" at bounding box center [985, 469] width 83 height 245
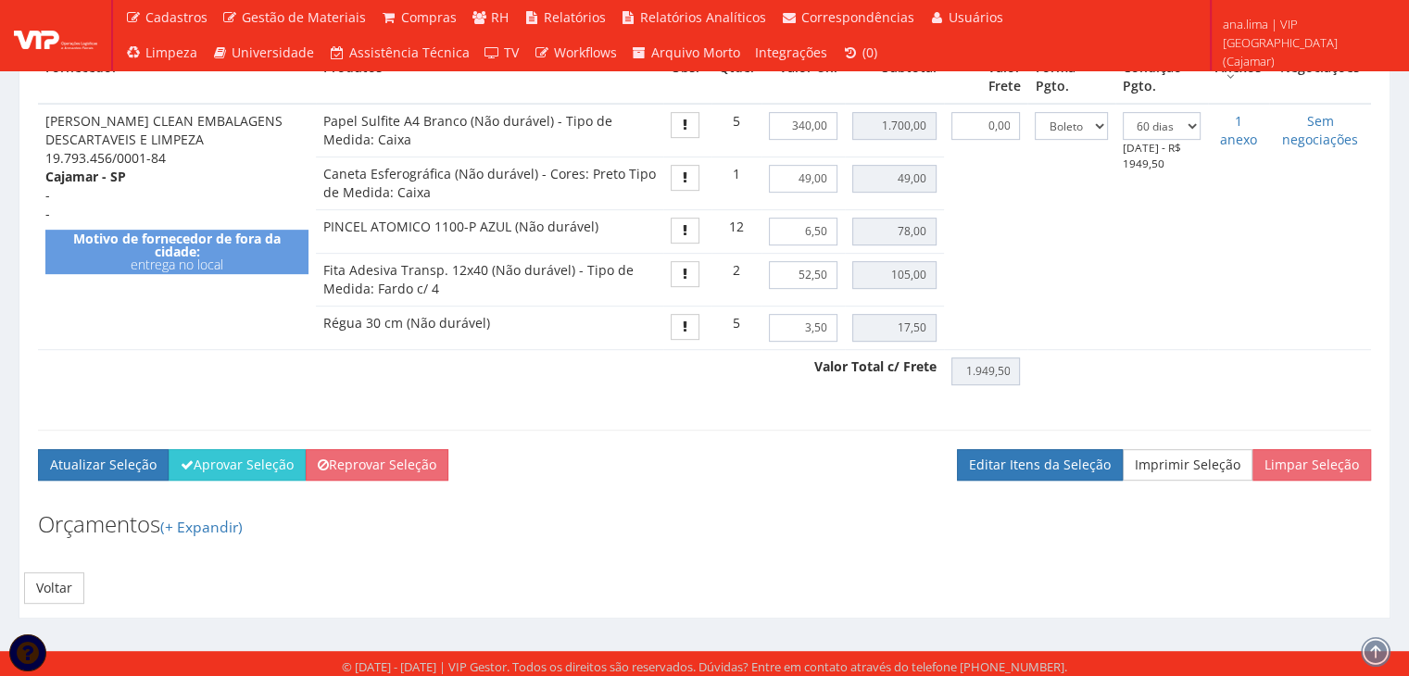
scroll to position [800, 0]
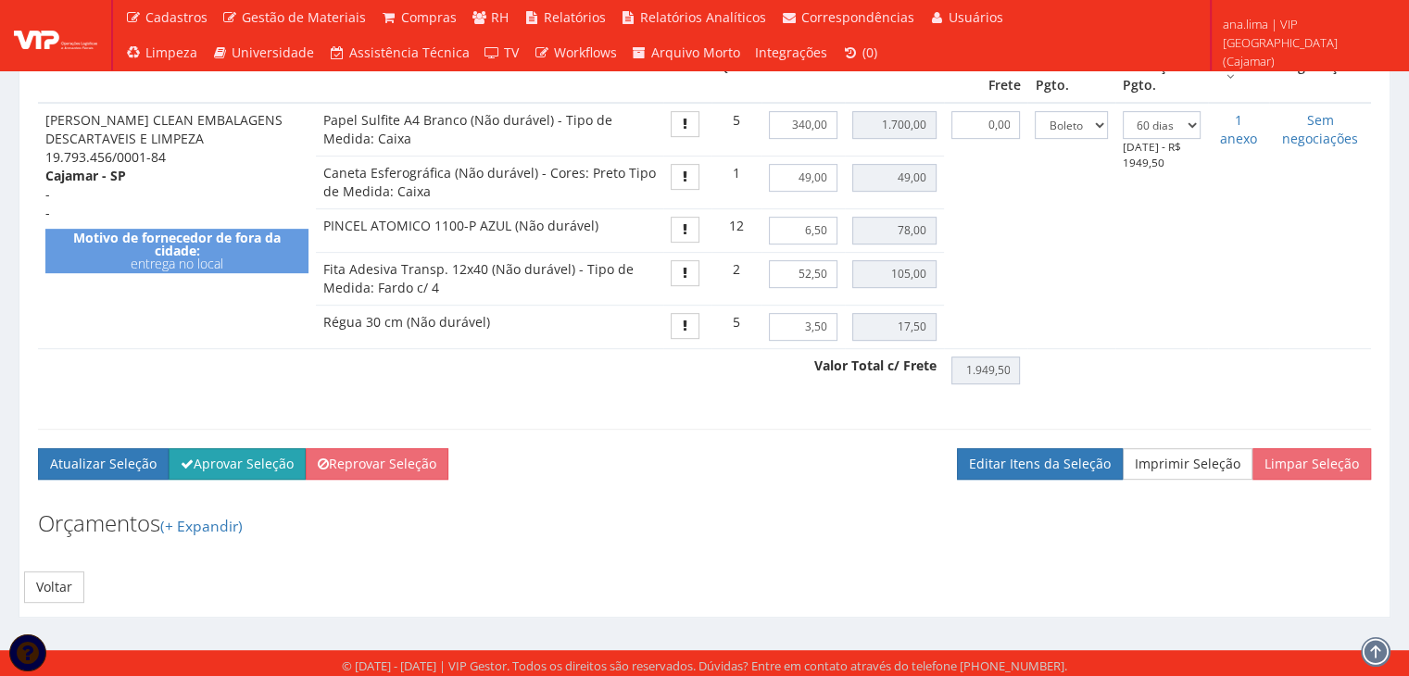
click at [270, 463] on button "Aprovar Seleção" at bounding box center [237, 463] width 137 height 31
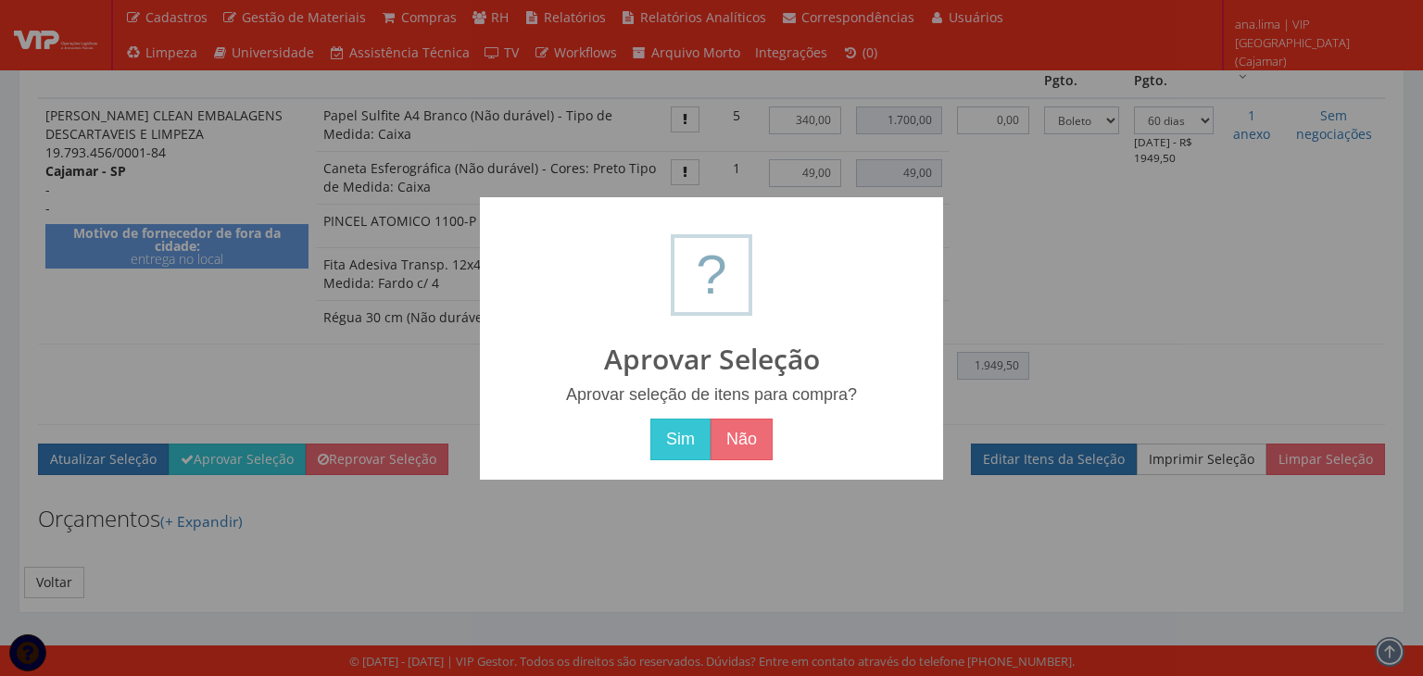
drag, startPoint x: 686, startPoint y: 435, endPoint x: 794, endPoint y: 556, distance: 162.0
click at [686, 440] on button "Sim" at bounding box center [680, 440] width 60 height 43
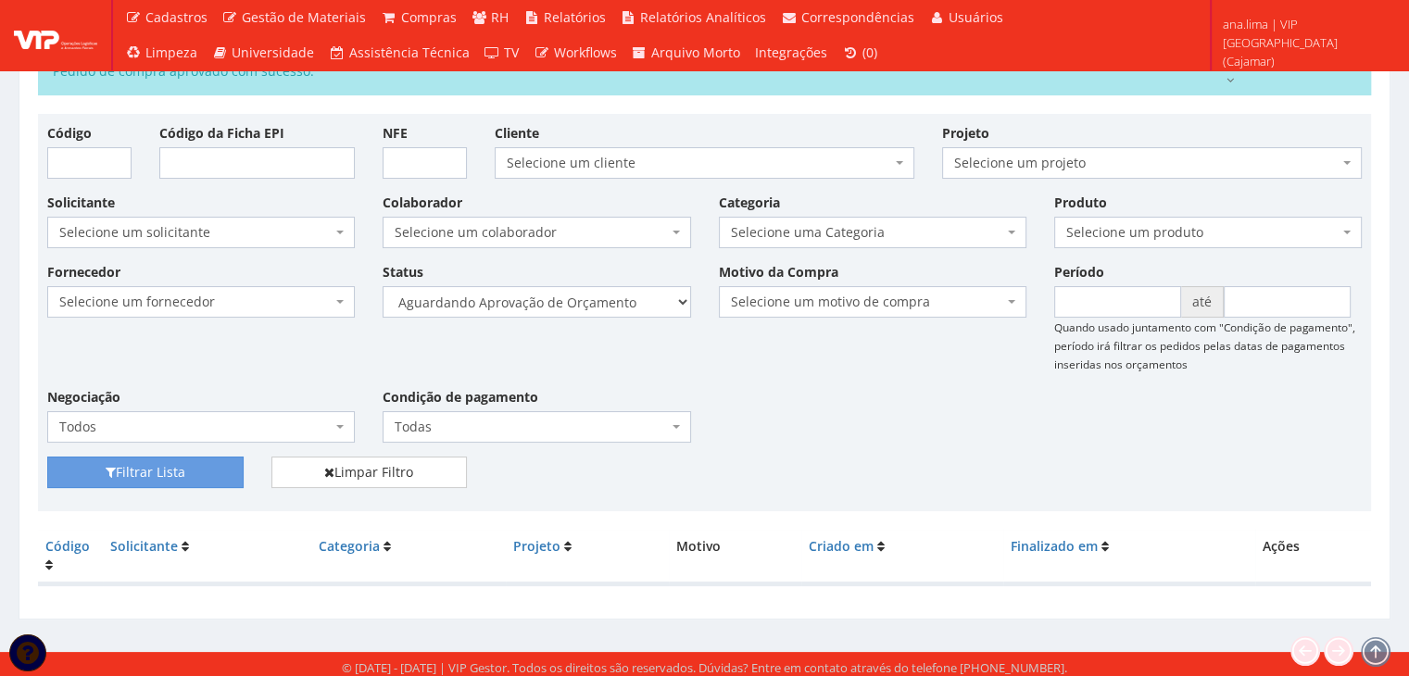
scroll to position [104, 0]
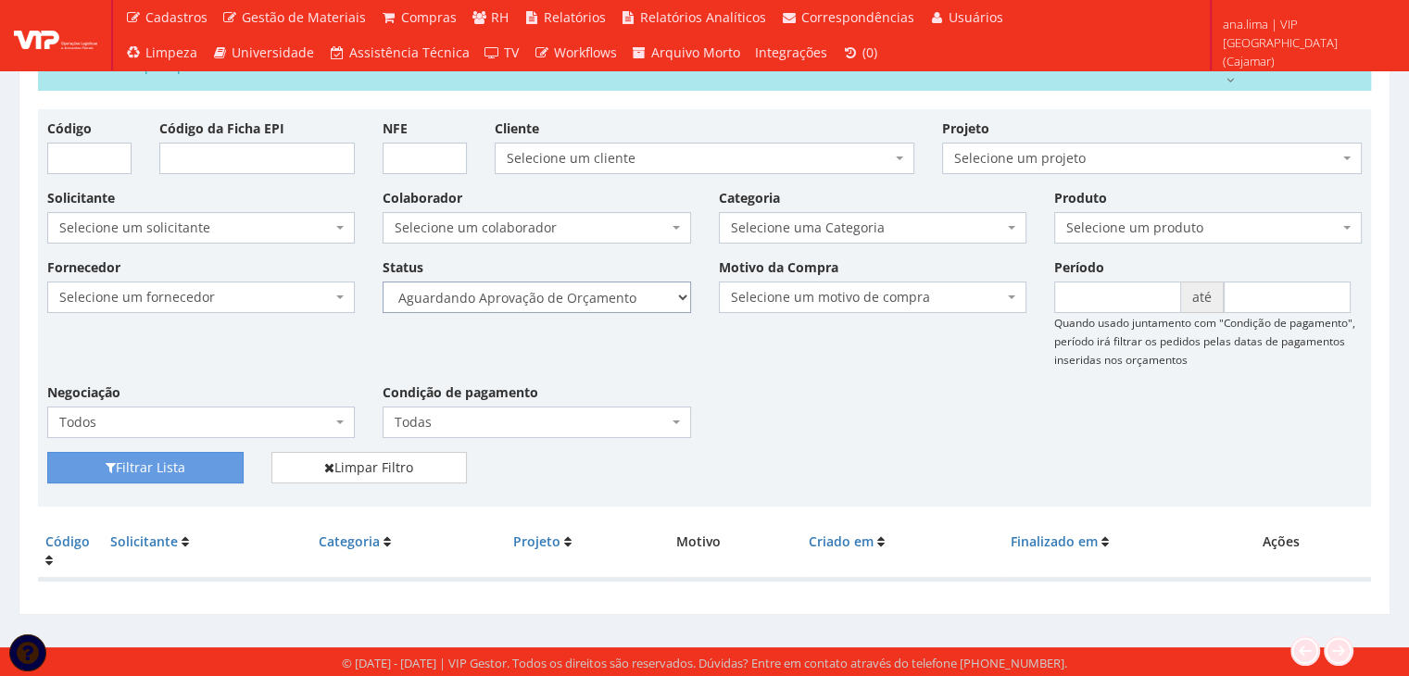
click at [628, 297] on select "Selecione um status Cancelado Aguardando Aprovação Diretoria Pedido Aprovado Ag…" at bounding box center [537, 297] width 308 height 31
select select "1"
click at [383, 282] on select "Selecione um status Cancelado Aguardando Aprovação Diretoria Pedido Aprovado Ag…" at bounding box center [537, 297] width 308 height 31
click at [199, 464] on button "Filtrar Lista" at bounding box center [145, 467] width 196 height 31
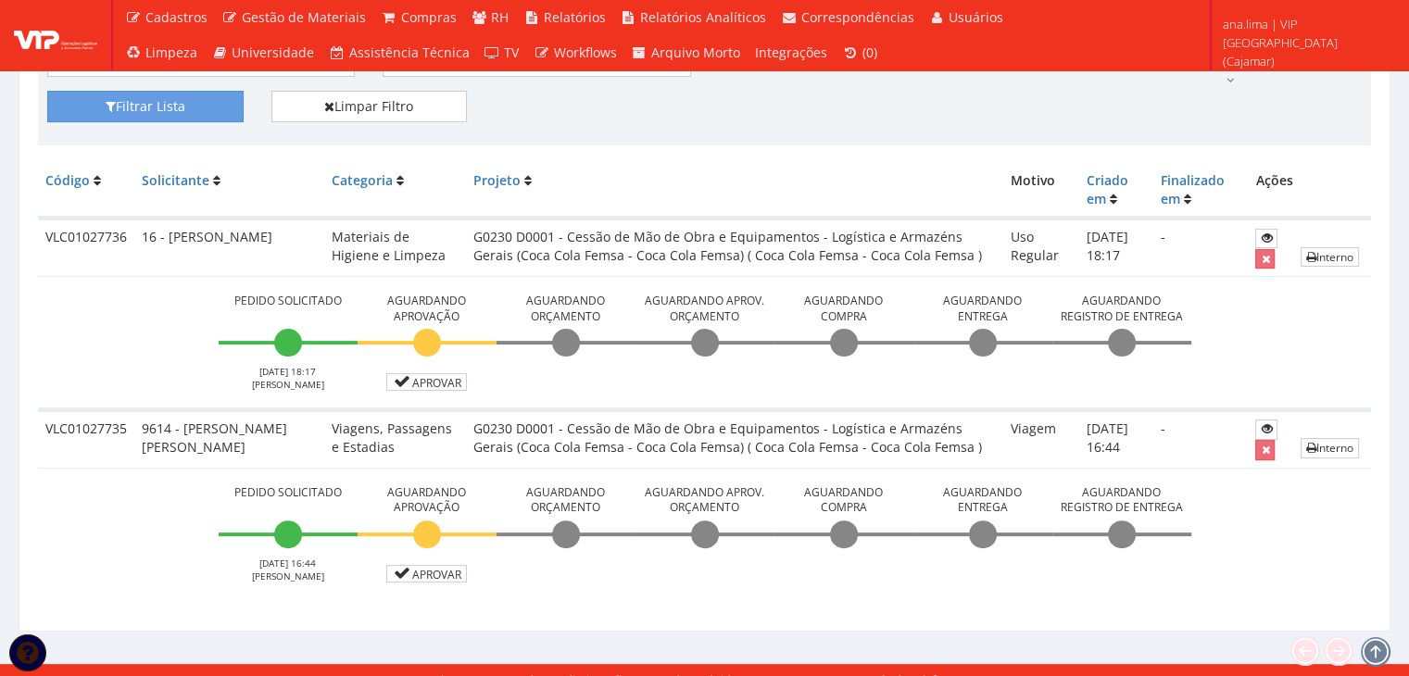
scroll to position [415, 0]
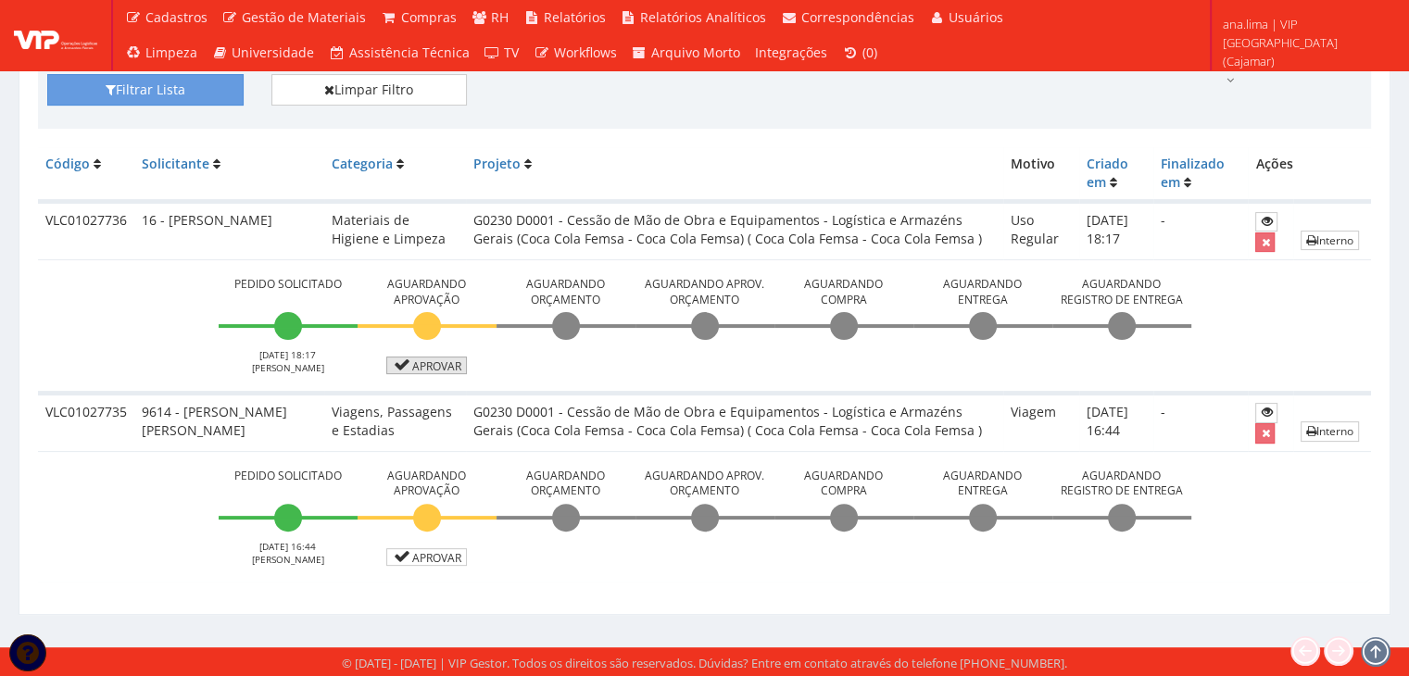
click at [446, 363] on link "Aprovar" at bounding box center [427, 366] width 82 height 18
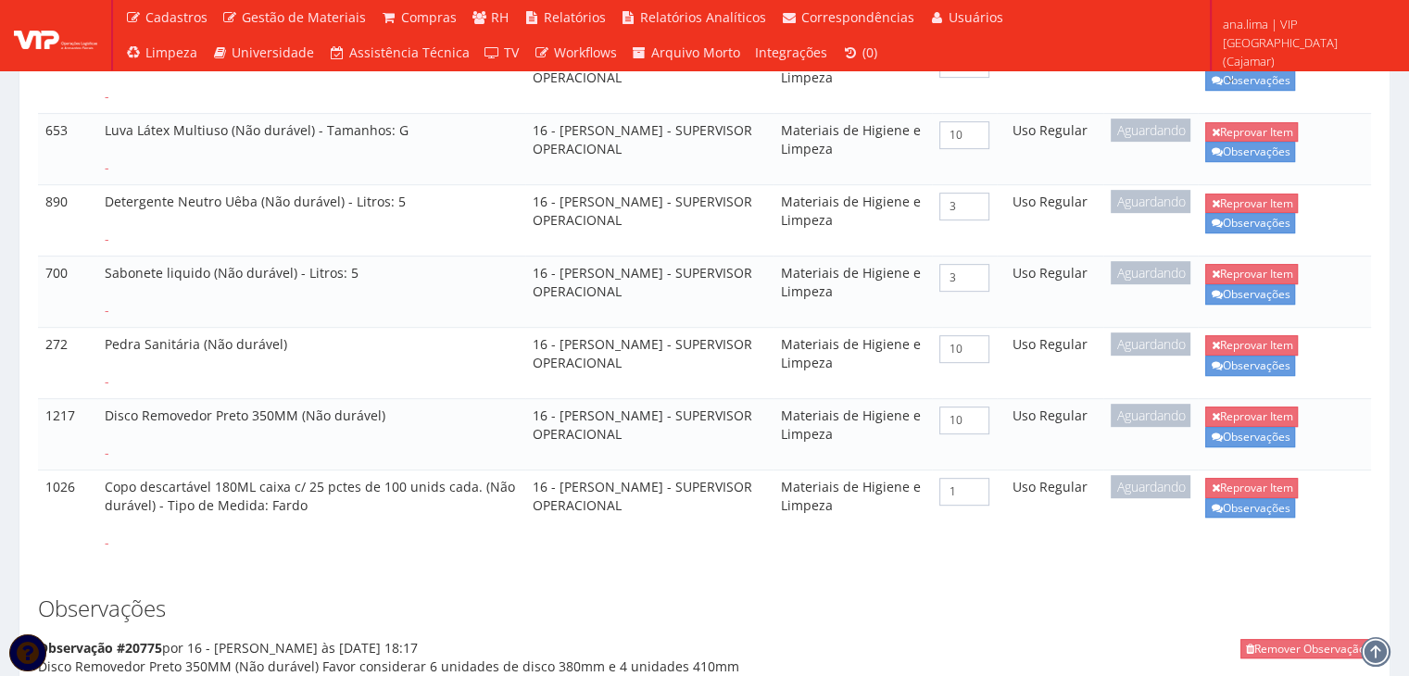
scroll to position [834, 0]
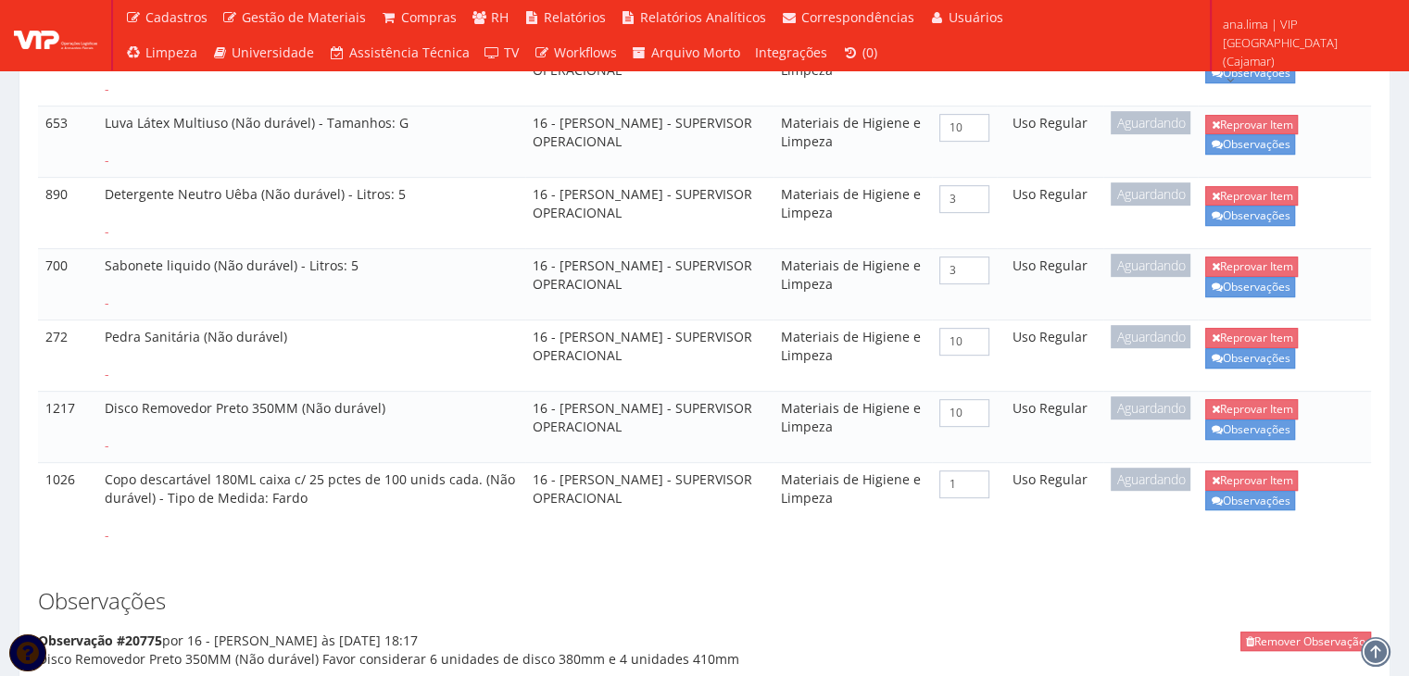
drag, startPoint x: 103, startPoint y: 459, endPoint x: 471, endPoint y: 475, distance: 368.1
click at [471, 475] on td "Copo descartável 180ML caixa c/ 25 pctes de 100 unids cada. (Não durável) - Tip…" at bounding box center [311, 506] width 428 height 89
click at [419, 517] on td "Copo descartável 180ML caixa c/ 25 pctes de 100 unids cada. (Não durável) - Tip…" at bounding box center [311, 506] width 428 height 89
drag, startPoint x: 103, startPoint y: 461, endPoint x: 385, endPoint y: 478, distance: 283.0
click at [385, 478] on td "Copo descartável 180ML caixa c/ 25 pctes de 100 unids cada. (Não durável) - Tip…" at bounding box center [311, 506] width 428 height 89
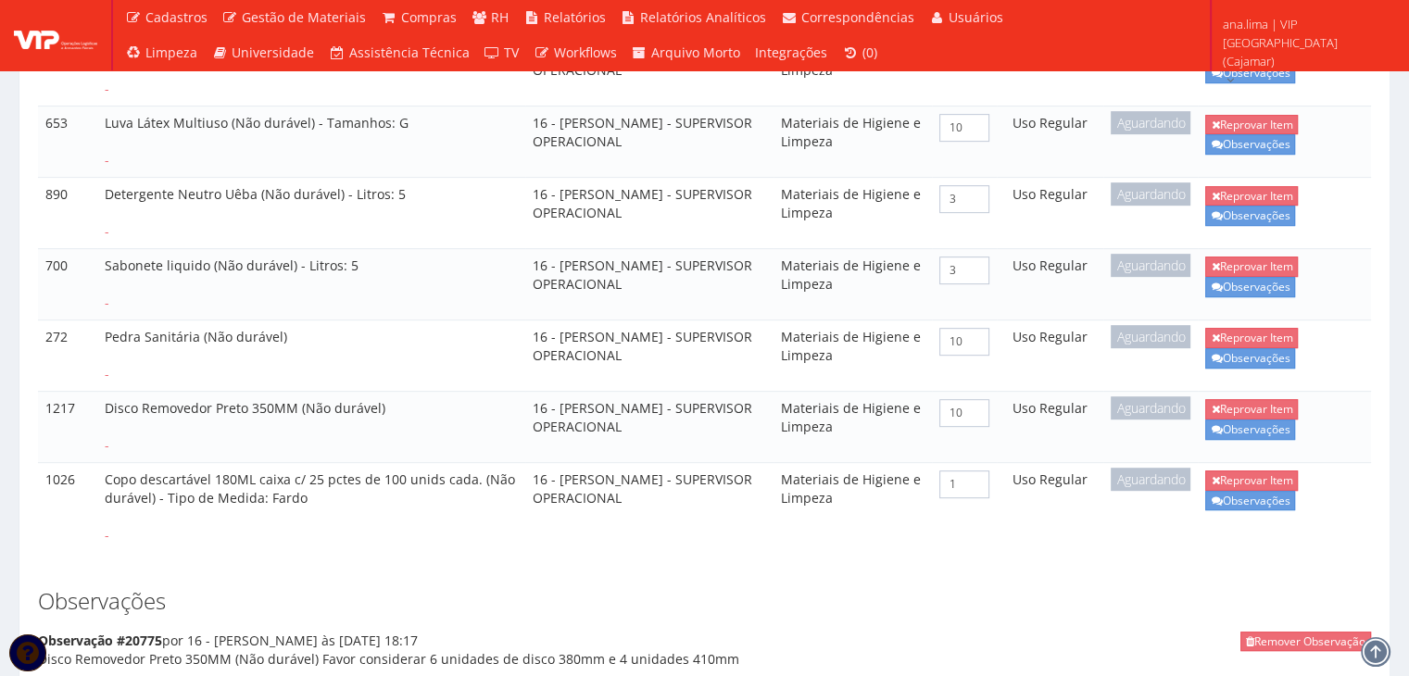
click at [648, 553] on div "Código: VLC01027736 Projeto: G0230 D0001 - Cessão de Mão de Obra e Equipamentos…" at bounding box center [704, 234] width 1333 height 1842
drag, startPoint x: 204, startPoint y: 457, endPoint x: 400, endPoint y: 472, distance: 196.9
click at [400, 472] on td "Copo descartável 180ML caixa c/ 25 pctes de 100 unids cada. (Não durável) - Tip…" at bounding box center [311, 506] width 428 height 89
click at [1225, 471] on link "Reprovar Item" at bounding box center [1251, 480] width 93 height 19
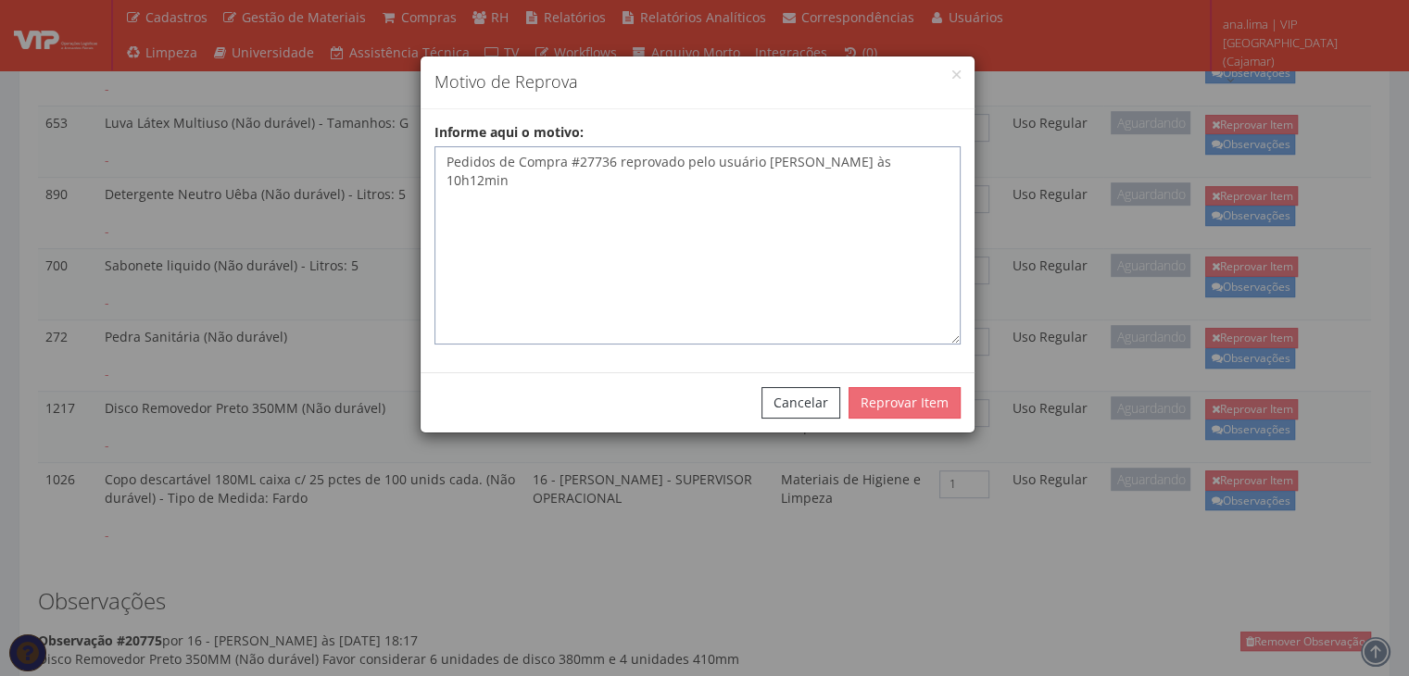
click at [687, 208] on textarea "Pedidos de Compra #27736 reprovado pelo usuário Ana Lima às 10h12min" at bounding box center [697, 245] width 526 height 198
click at [493, 231] on textarea "Pedidos de Compra #27736 reprovado pelo usuário Ana Lima às 10h12min" at bounding box center [697, 245] width 526 height 198
click at [923, 161] on textarea "Pedidos de Compra #27736 reprovado pelo usuário Ana Lima às 10h12min" at bounding box center [697, 245] width 526 height 198
click at [868, 404] on button "Reprovar Item" at bounding box center [905, 402] width 112 height 31
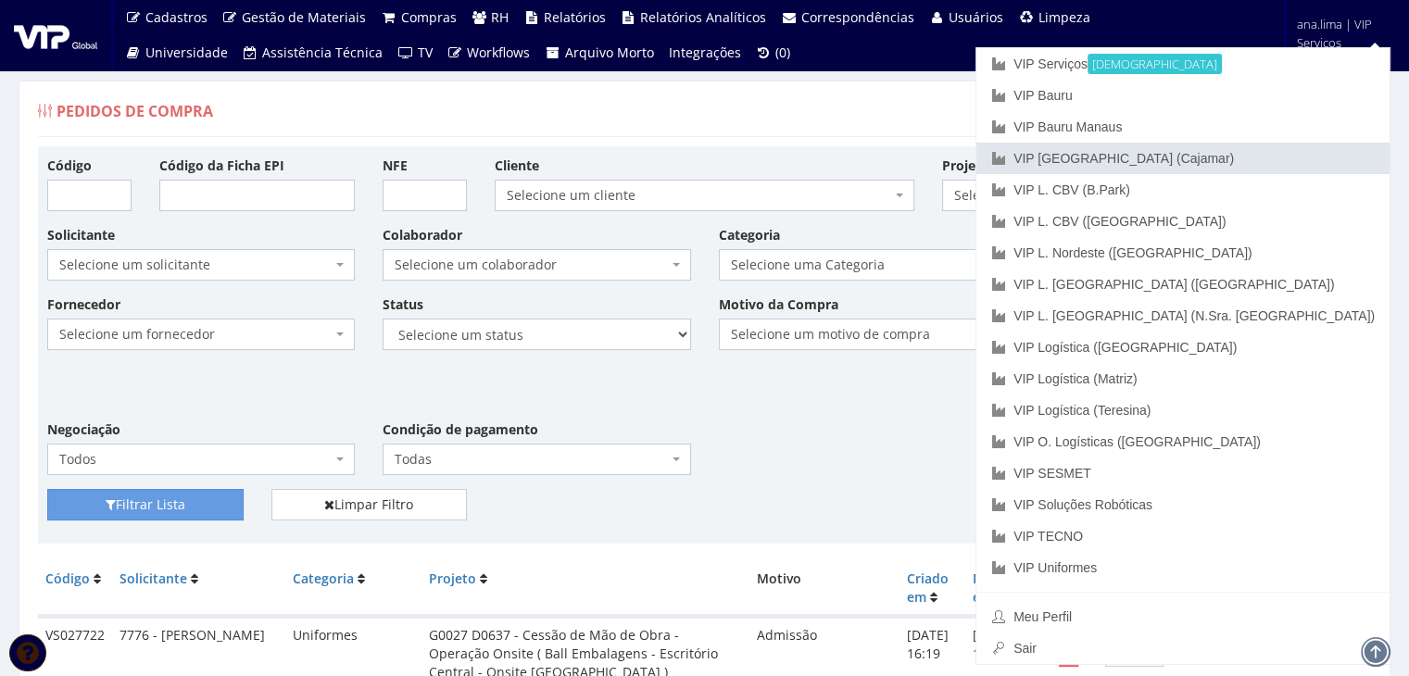
drag, startPoint x: 1296, startPoint y: 168, endPoint x: 1282, endPoint y: 174, distance: 15.3
click at [1296, 168] on link "VIP [GEOGRAPHIC_DATA] (Cajamar)" at bounding box center [1182, 158] width 413 height 31
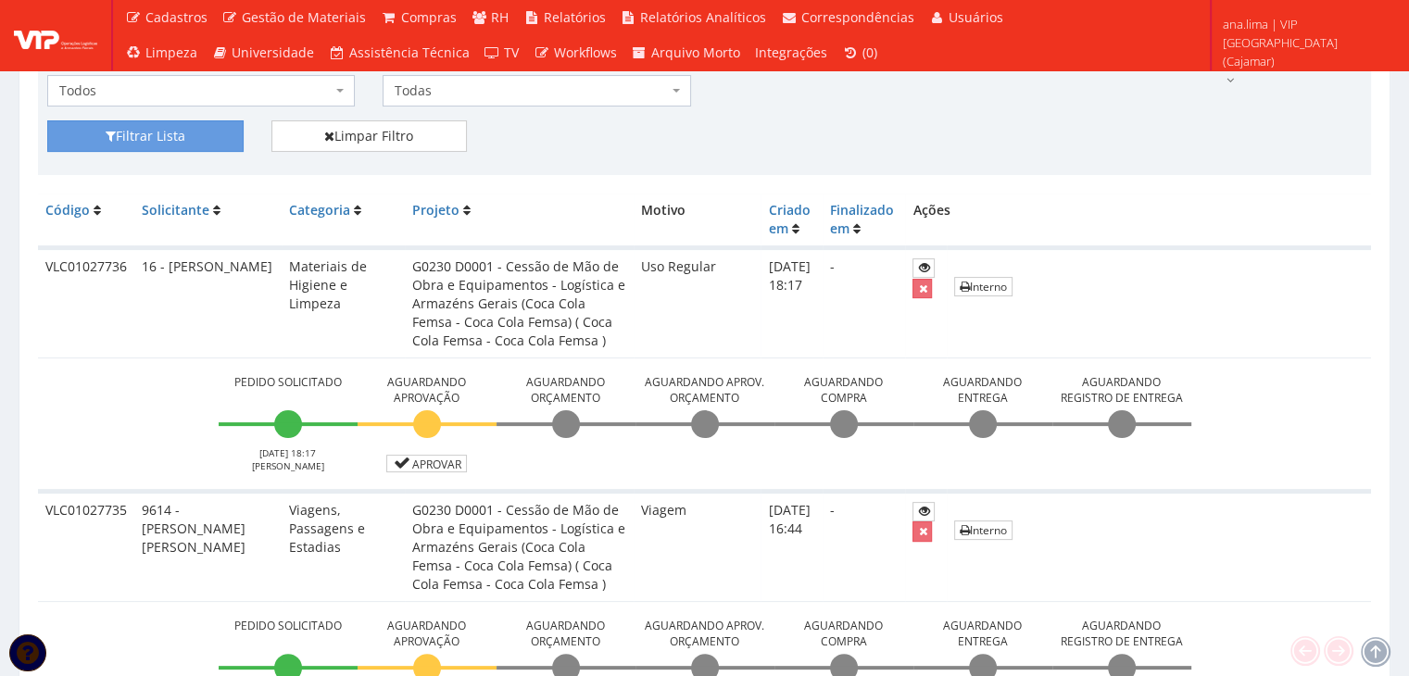
scroll to position [371, 0]
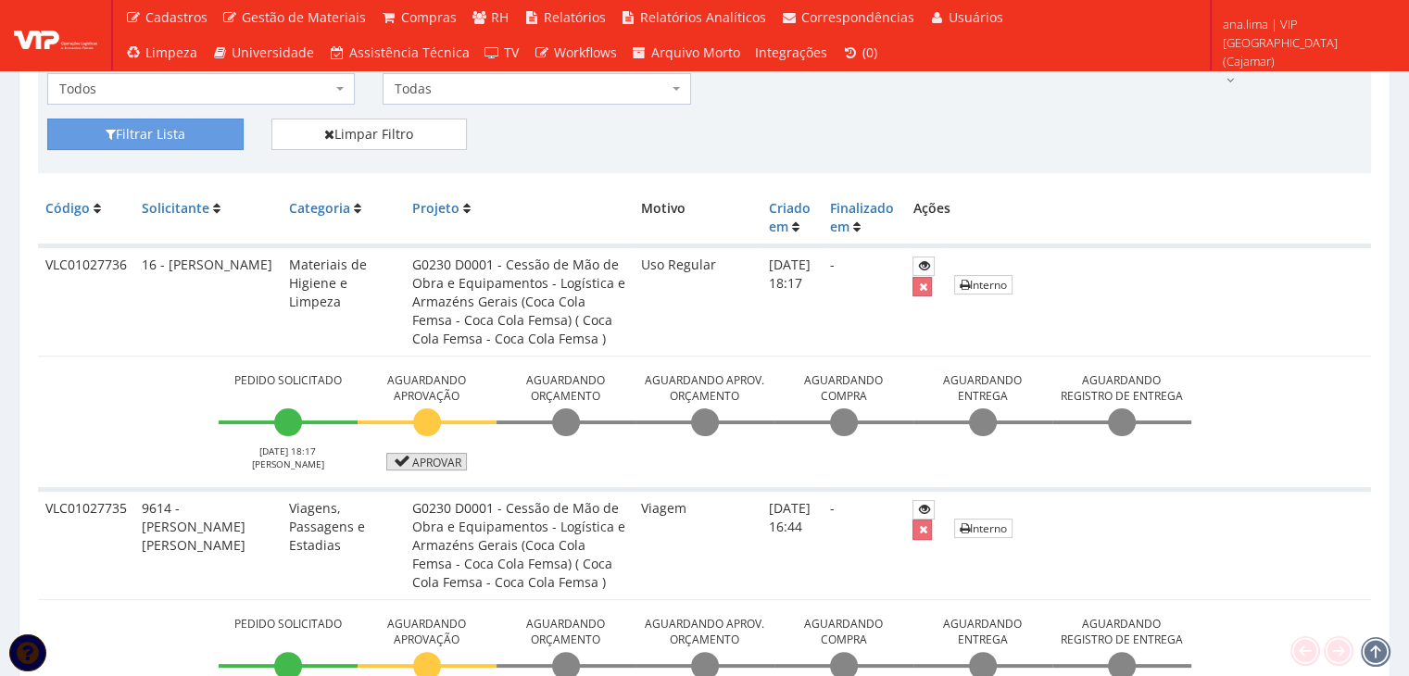
click at [422, 464] on link "Aprovar" at bounding box center [427, 462] width 82 height 18
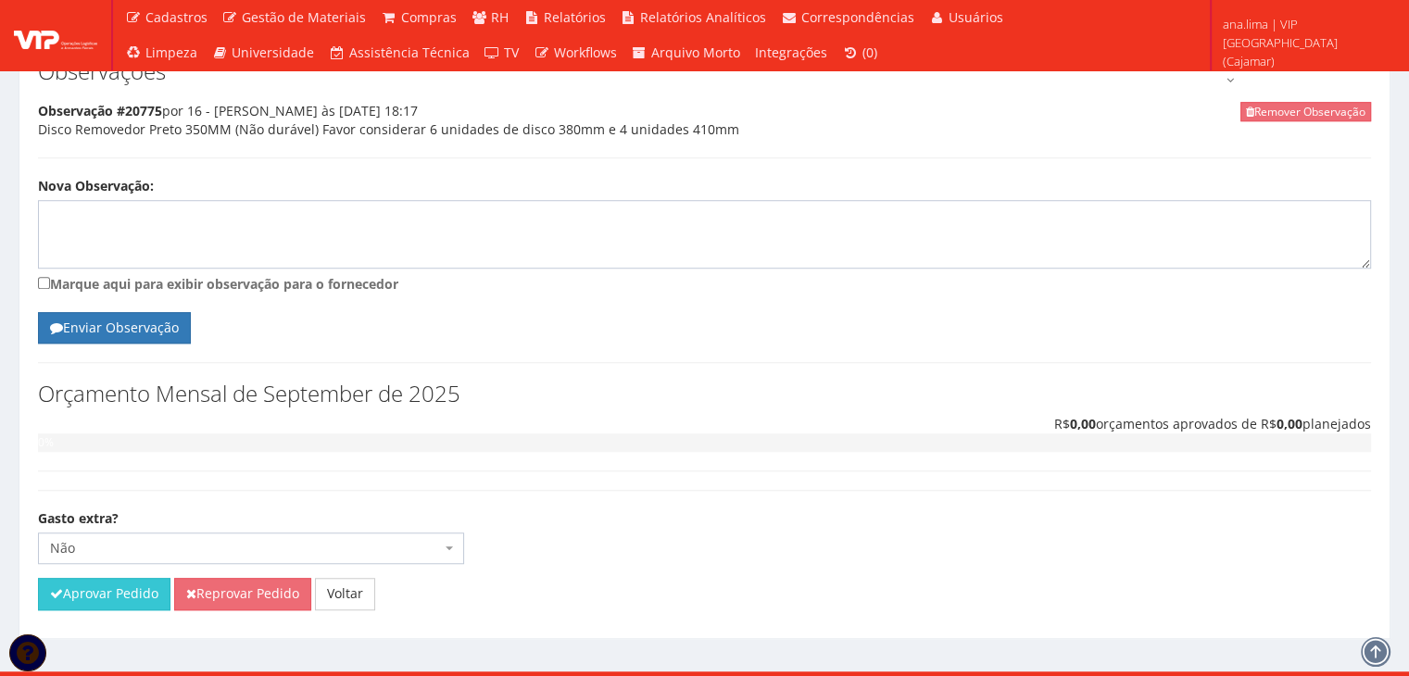
scroll to position [1365, 0]
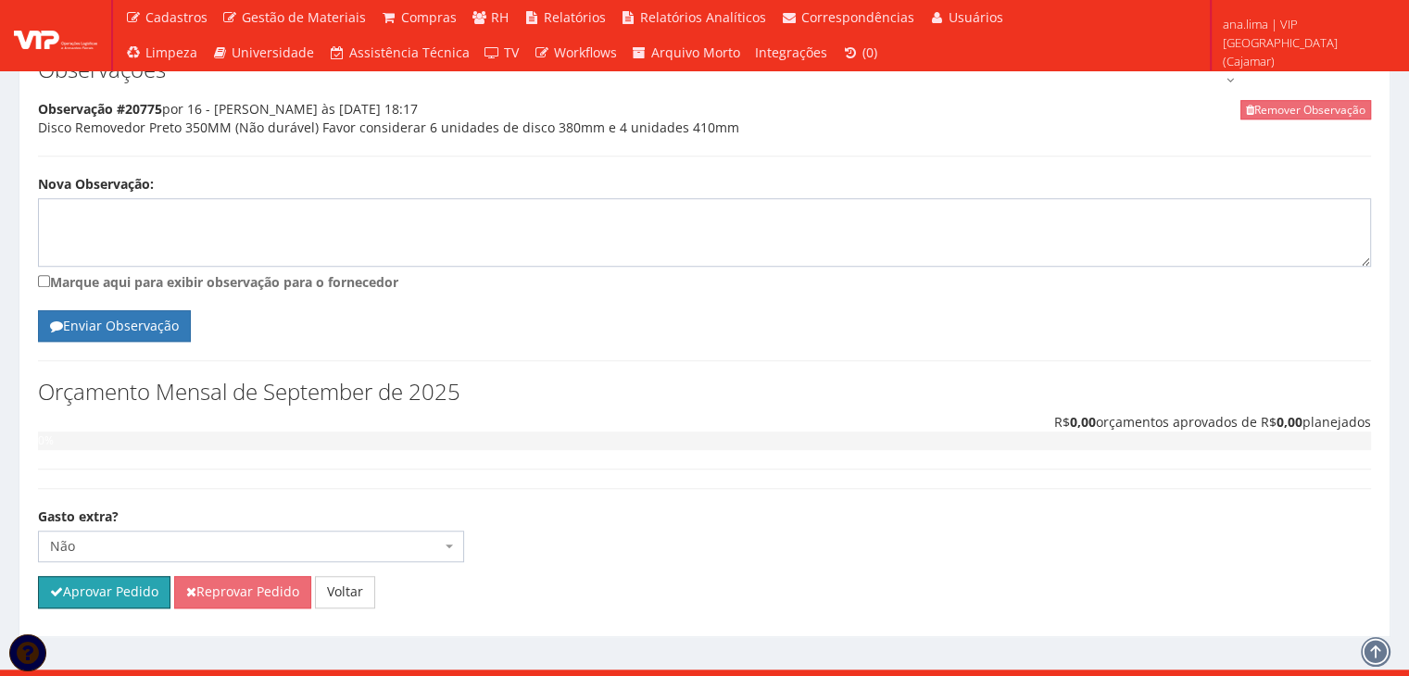
drag, startPoint x: 143, startPoint y: 572, endPoint x: 774, endPoint y: 97, distance: 790.0
click at [143, 576] on button "Aprovar Pedido" at bounding box center [104, 591] width 132 height 31
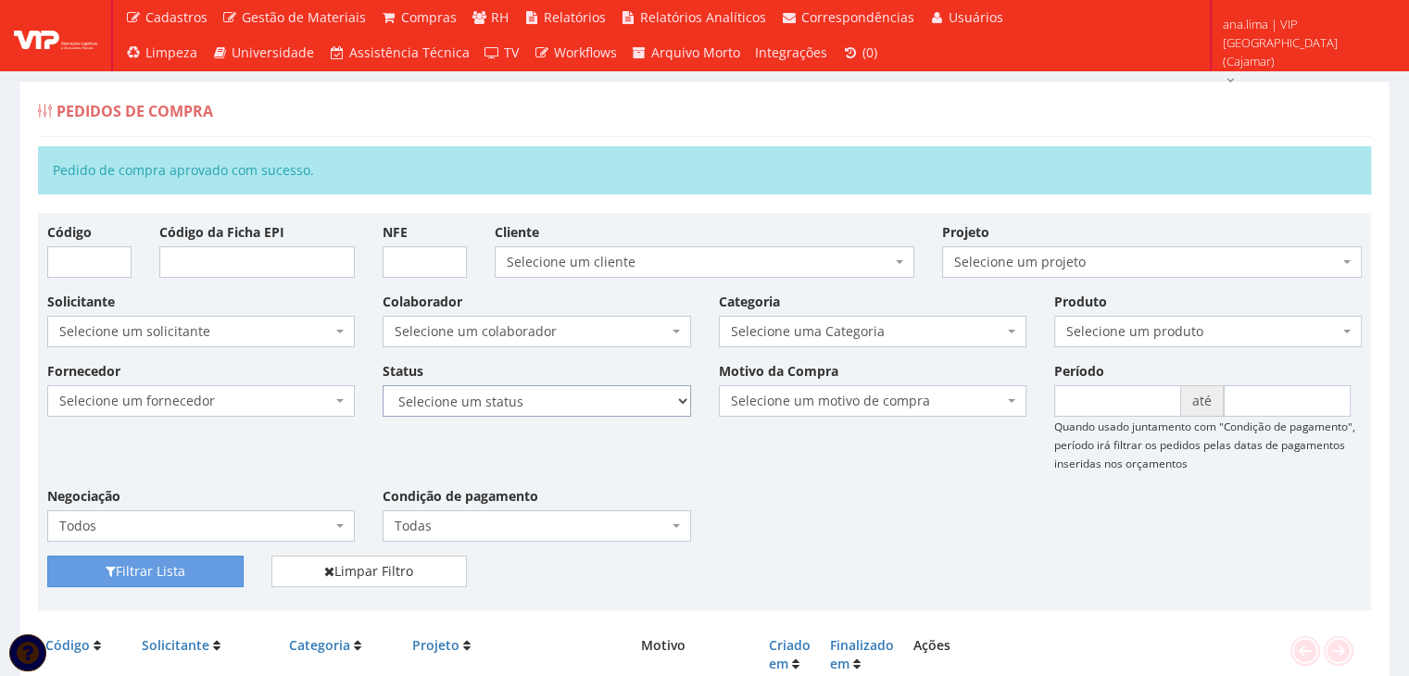
click at [547, 408] on select "Selecione um status Cancelado Aguardando Aprovação Diretoria Pedido Aprovado Ag…" at bounding box center [537, 400] width 308 height 31
select select "1"
click at [383, 385] on select "Selecione um status Cancelado Aguardando Aprovação Diretoria Pedido Aprovado Ag…" at bounding box center [537, 400] width 308 height 31
click at [133, 574] on button "Filtrar Lista" at bounding box center [145, 571] width 196 height 31
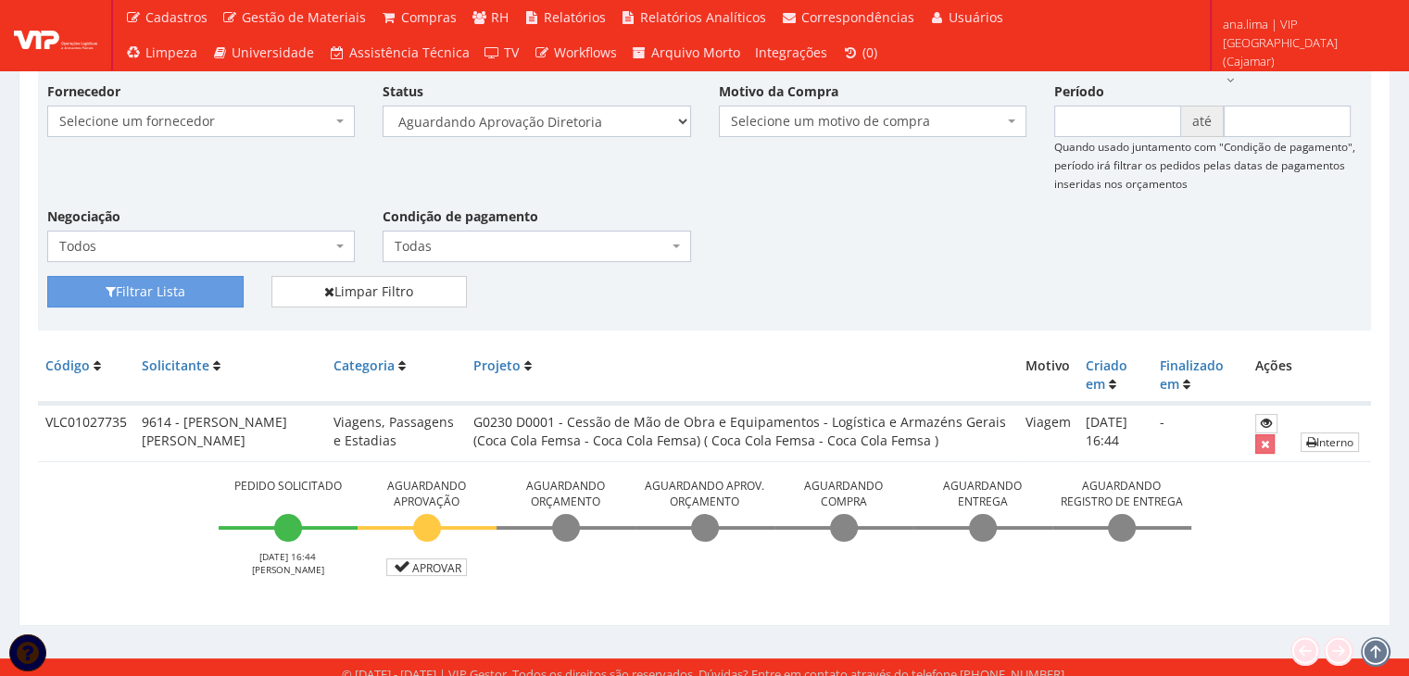
scroll to position [224, 0]
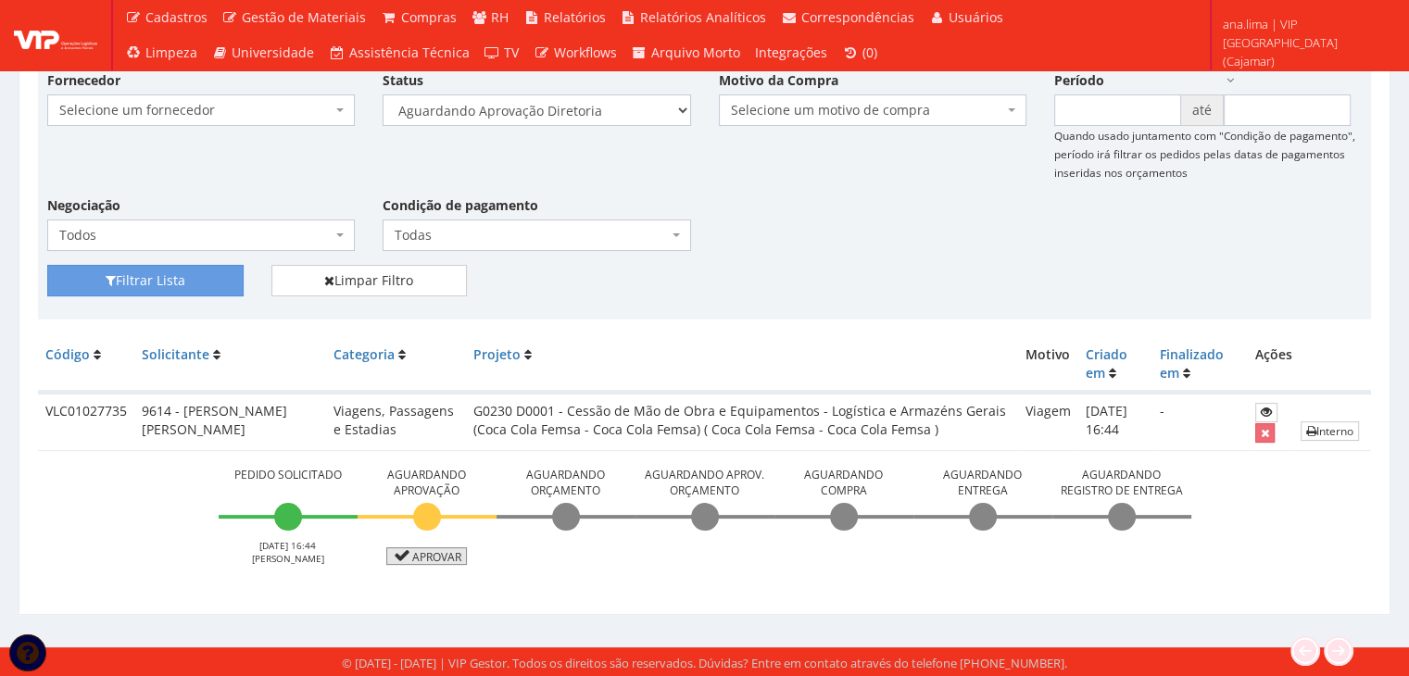
drag, startPoint x: 412, startPoint y: 558, endPoint x: 507, endPoint y: 516, distance: 103.3
click at [412, 559] on link "Aprovar" at bounding box center [427, 556] width 82 height 18
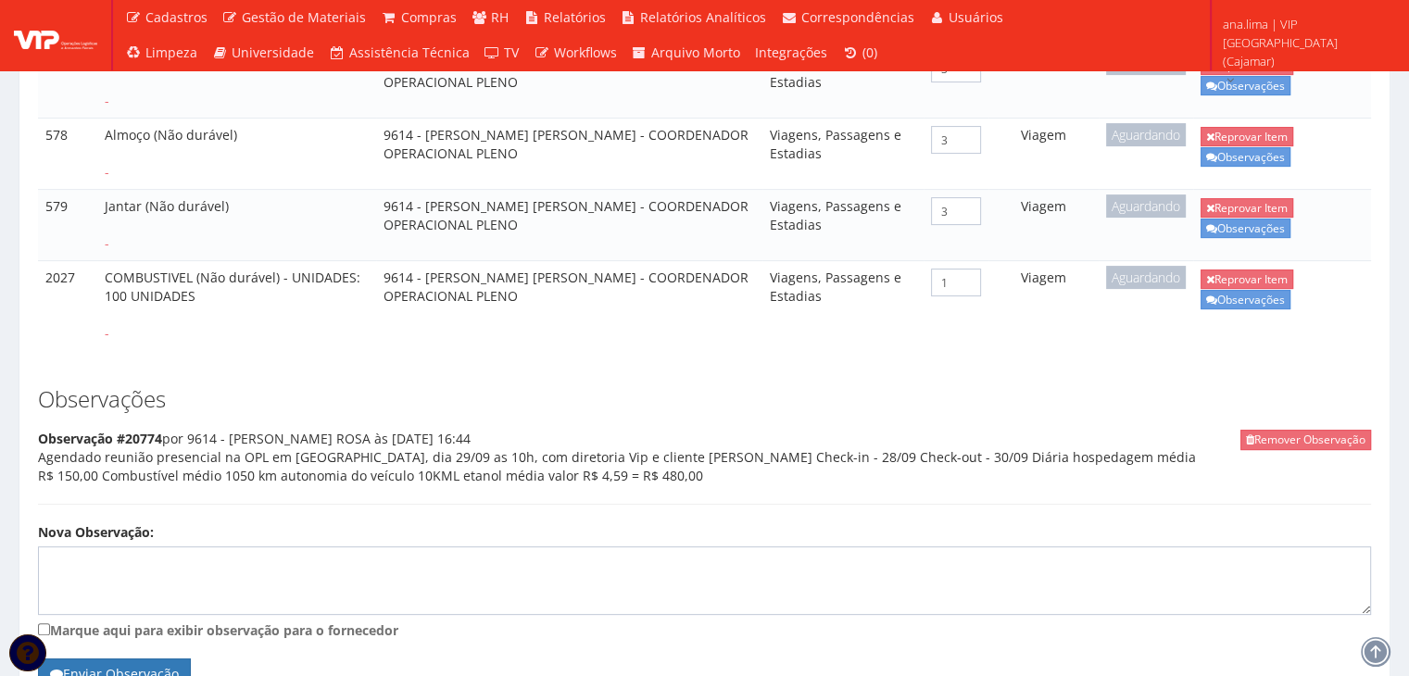
scroll to position [463, 0]
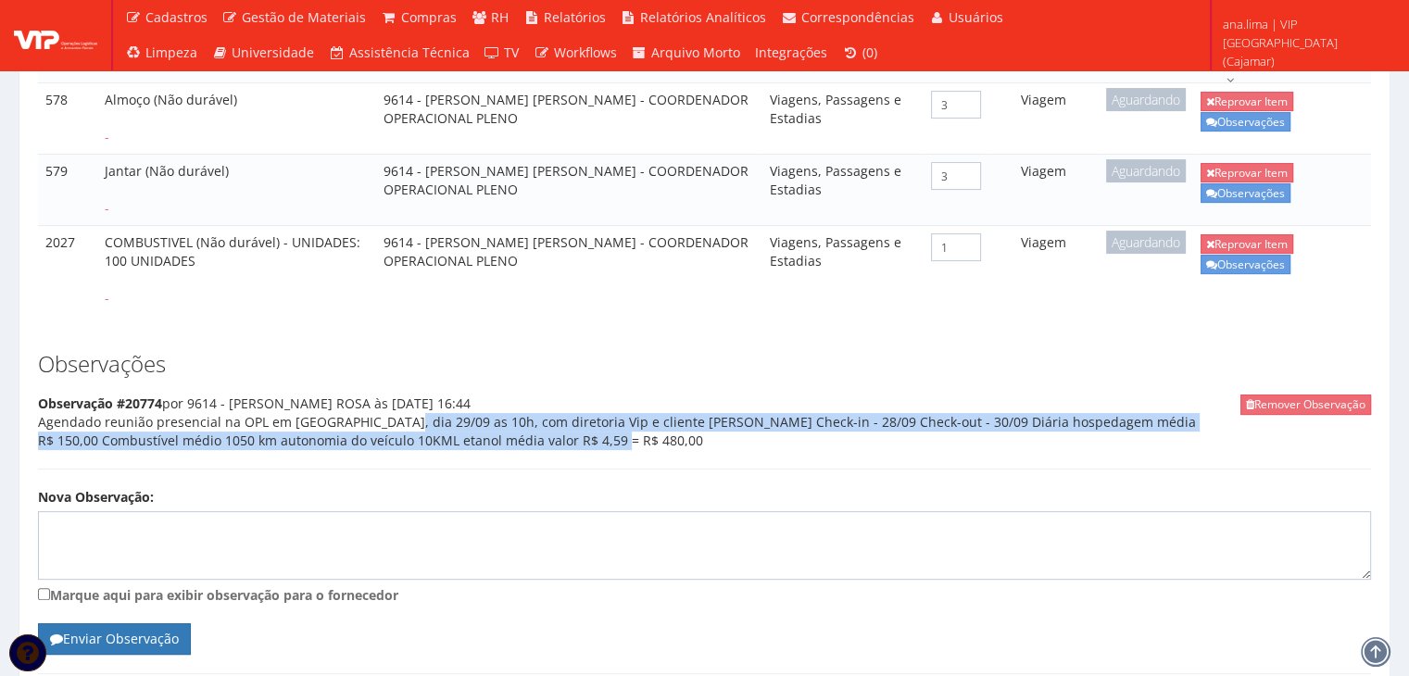
drag, startPoint x: 357, startPoint y: 404, endPoint x: 660, endPoint y: 420, distance: 303.3
click at [660, 420] on div "Remover Observação Observação #20774 por 9614 - [PERSON_NAME] às [DATE] 16:44 A…" at bounding box center [704, 432] width 1333 height 75
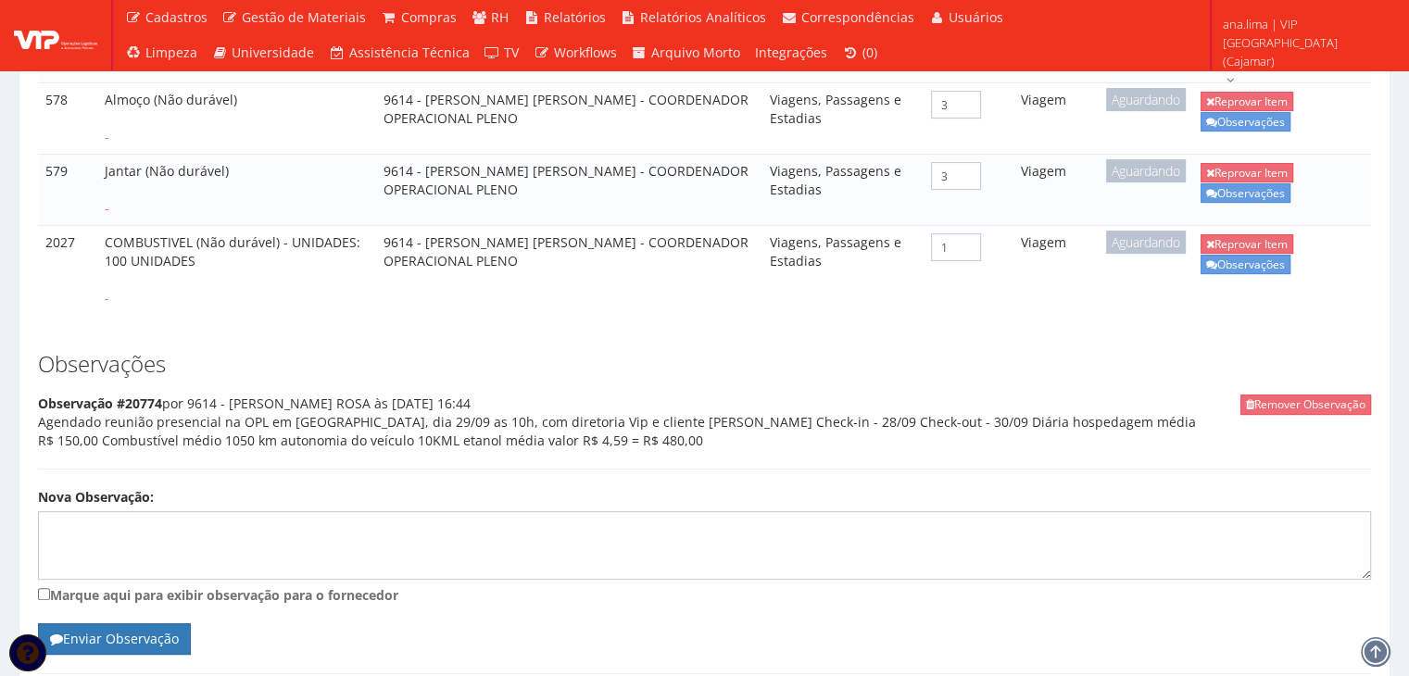
click at [621, 434] on div "Remover Observação Observação #20774 por 9614 - [PERSON_NAME] às [DATE] 16:44 A…" at bounding box center [704, 432] width 1333 height 75
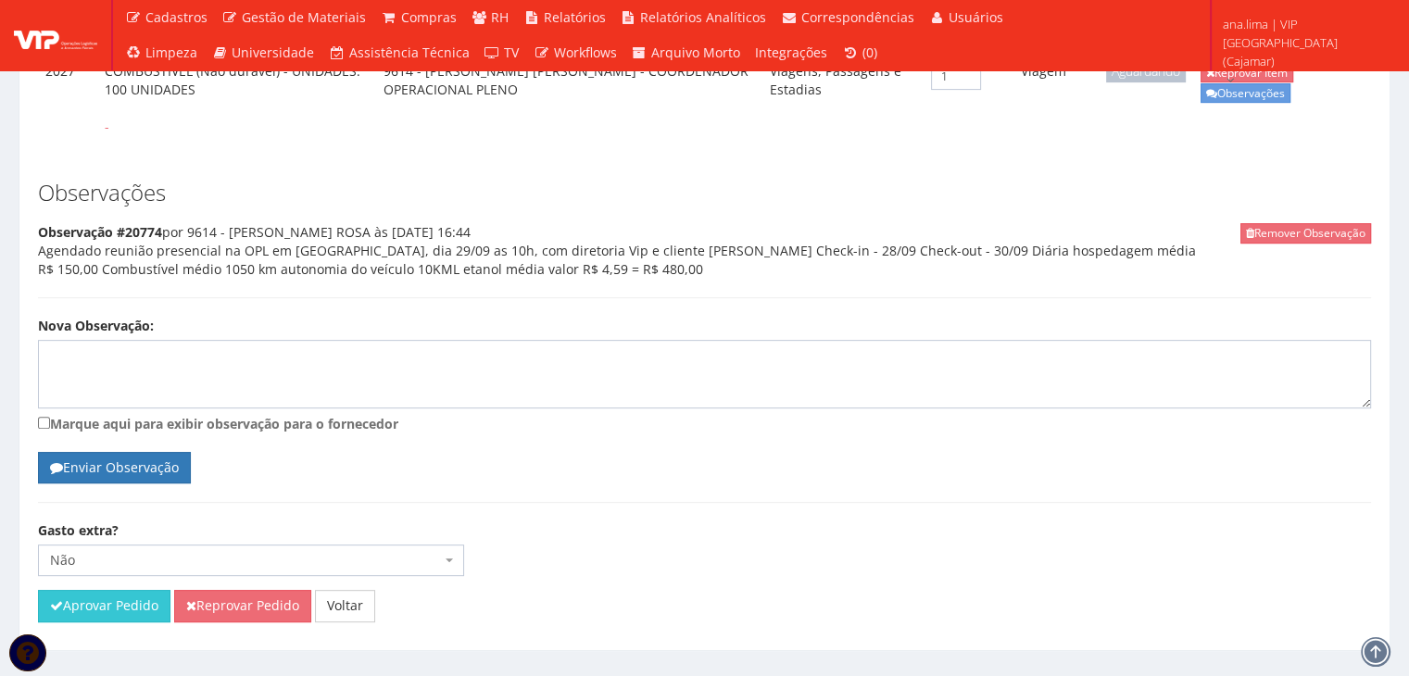
scroll to position [650, 0]
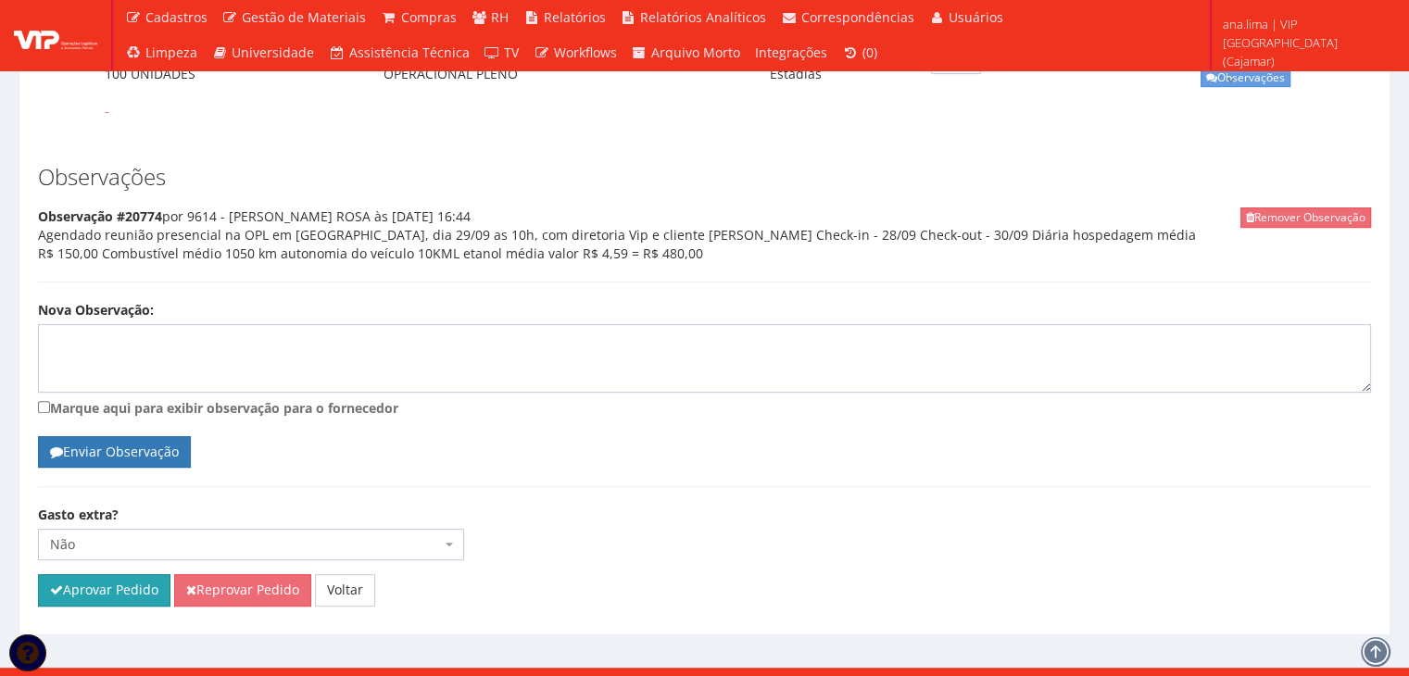
click at [128, 574] on button "Aprovar Pedido" at bounding box center [104, 589] width 132 height 31
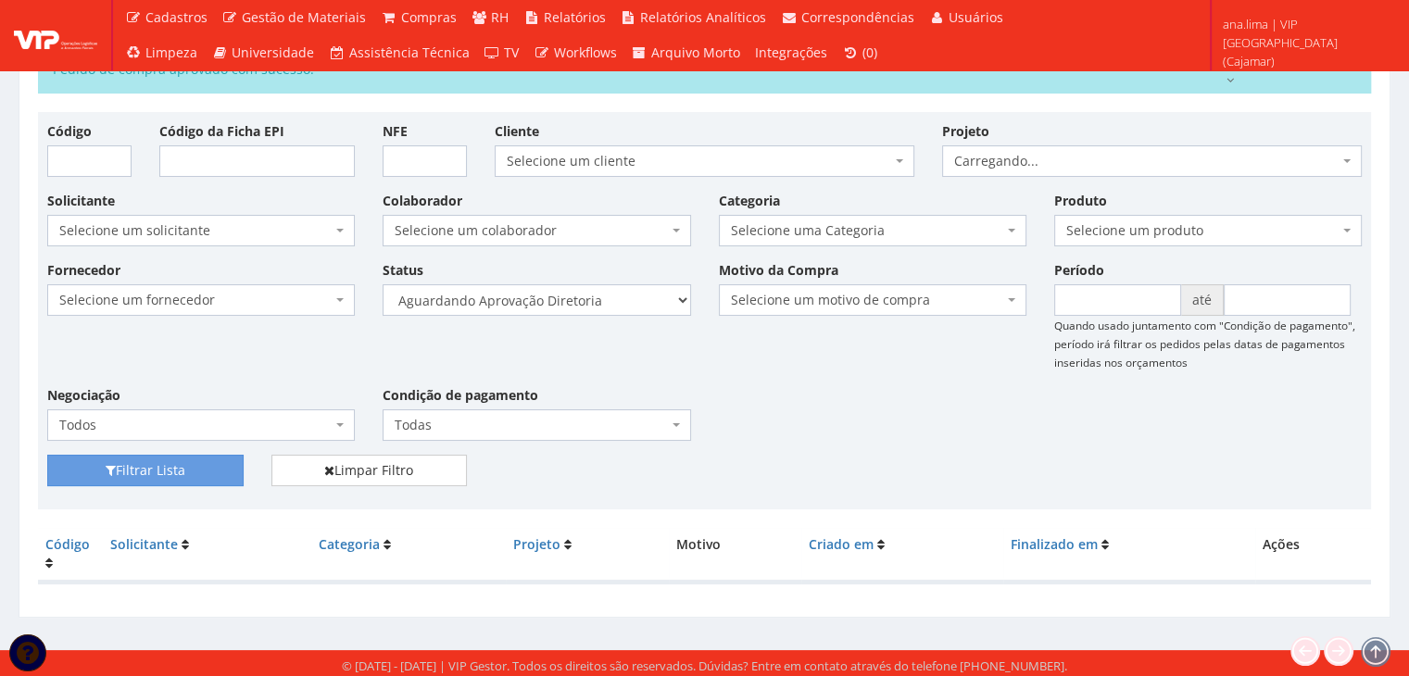
scroll to position [104, 0]
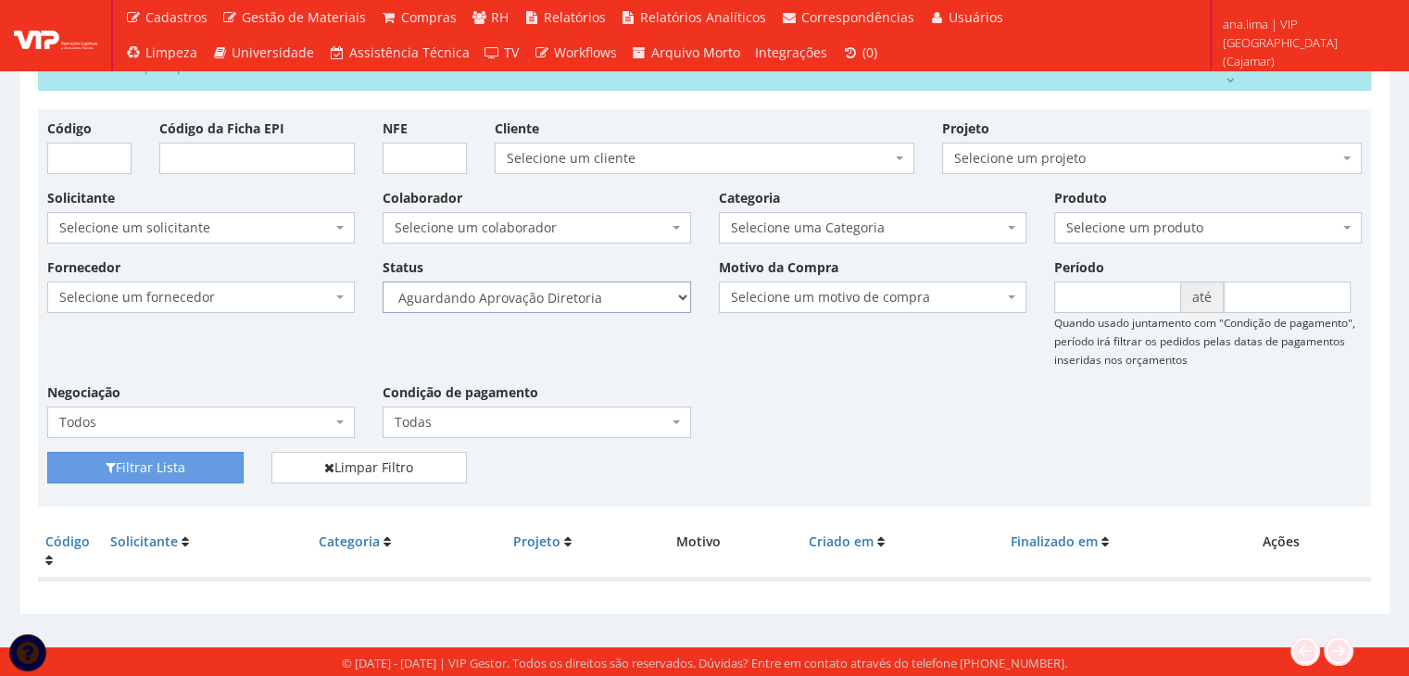
click at [623, 298] on select "Selecione um status Cancelado Aguardando Aprovação Diretoria Pedido Aprovado Ag…" at bounding box center [537, 297] width 308 height 31
click at [383, 282] on select "Selecione um status Cancelado Aguardando Aprovação Diretoria Pedido Aprovado Ag…" at bounding box center [537, 297] width 308 height 31
drag, startPoint x: 219, startPoint y: 464, endPoint x: 291, endPoint y: 449, distance: 73.8
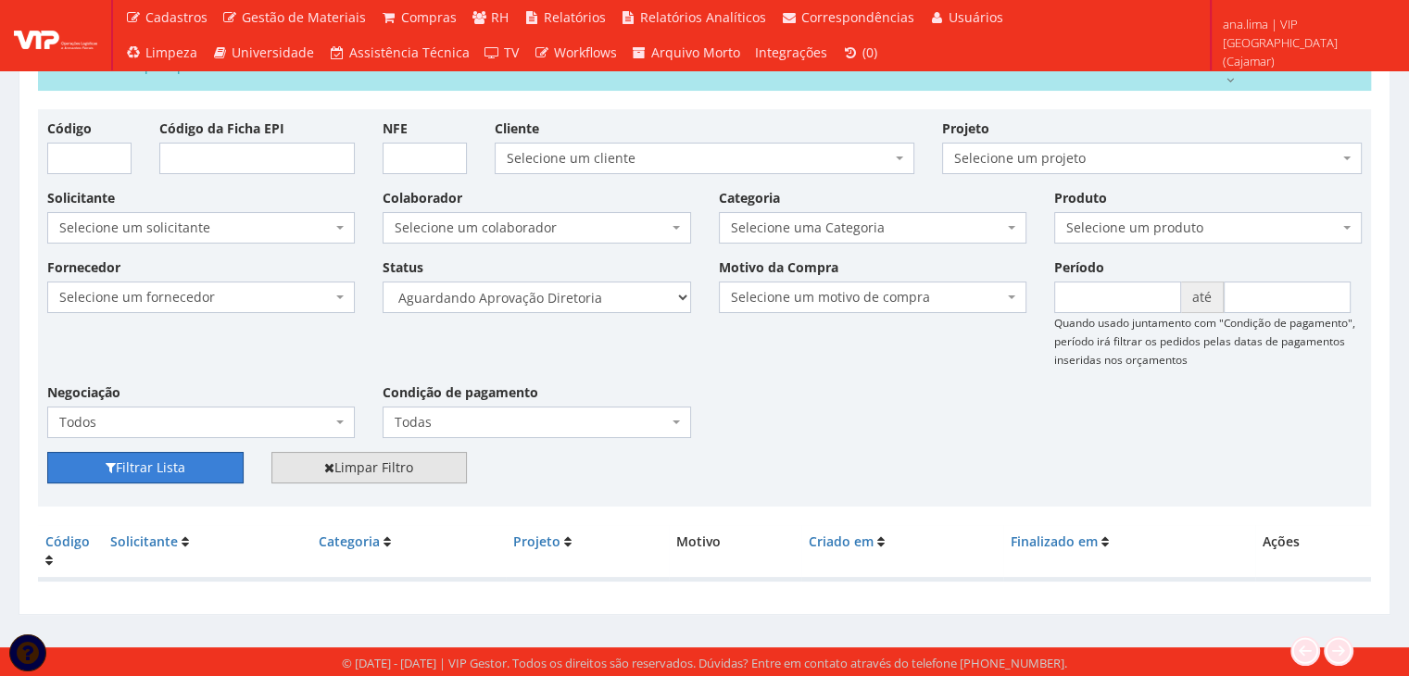
click at [219, 464] on button "Filtrar Lista" at bounding box center [145, 467] width 196 height 31
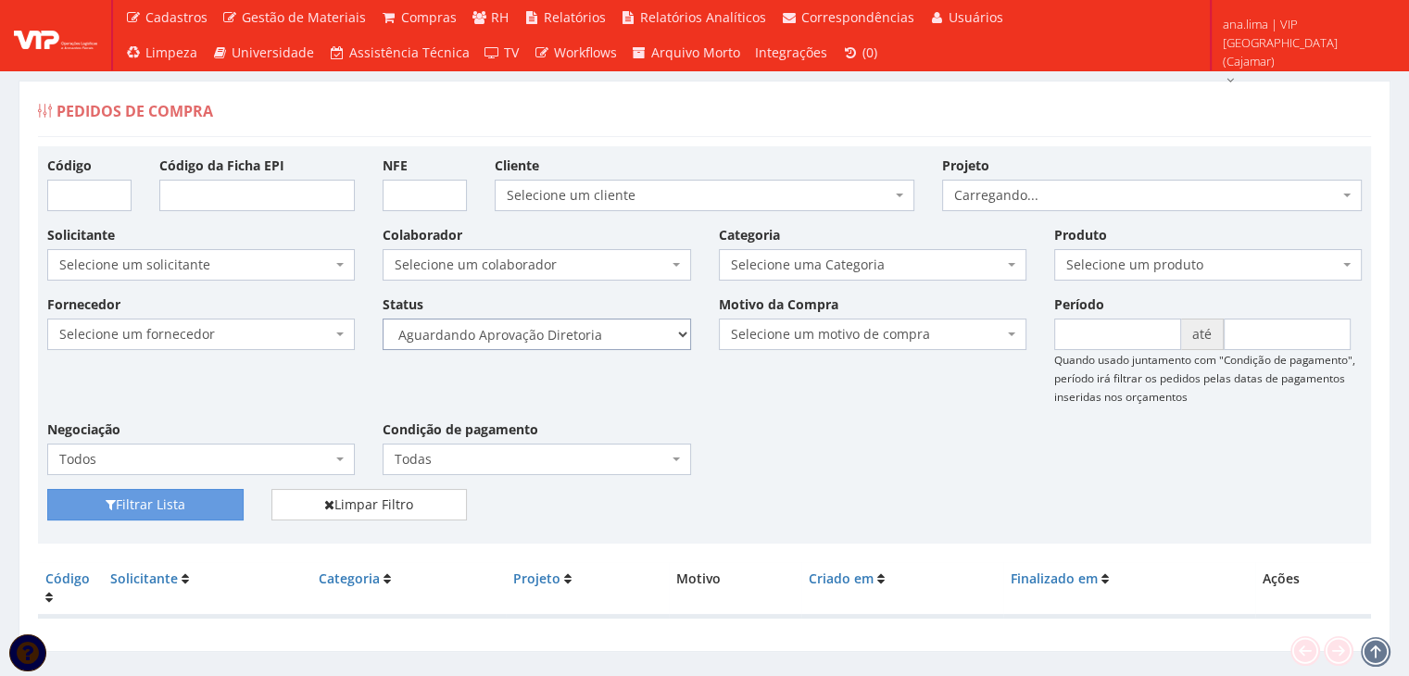
click at [588, 331] on select "Selecione um status Cancelado Aguardando Aprovação Diretoria Pedido Aprovado Ag…" at bounding box center [537, 334] width 308 height 31
select select "4"
click at [383, 319] on select "Selecione um status Cancelado Aguardando Aprovação Diretoria Pedido Aprovado Ag…" at bounding box center [537, 334] width 308 height 31
click at [216, 504] on button "Filtrar Lista" at bounding box center [145, 504] width 196 height 31
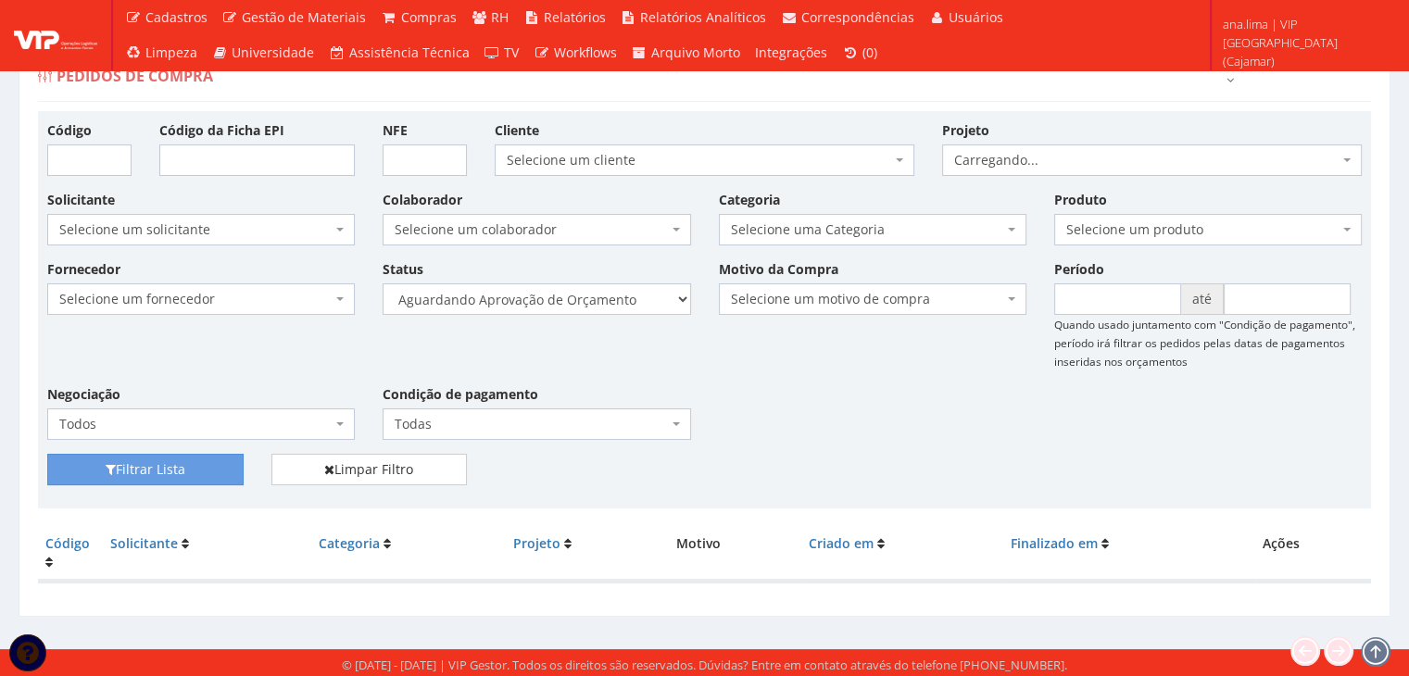
scroll to position [37, 0]
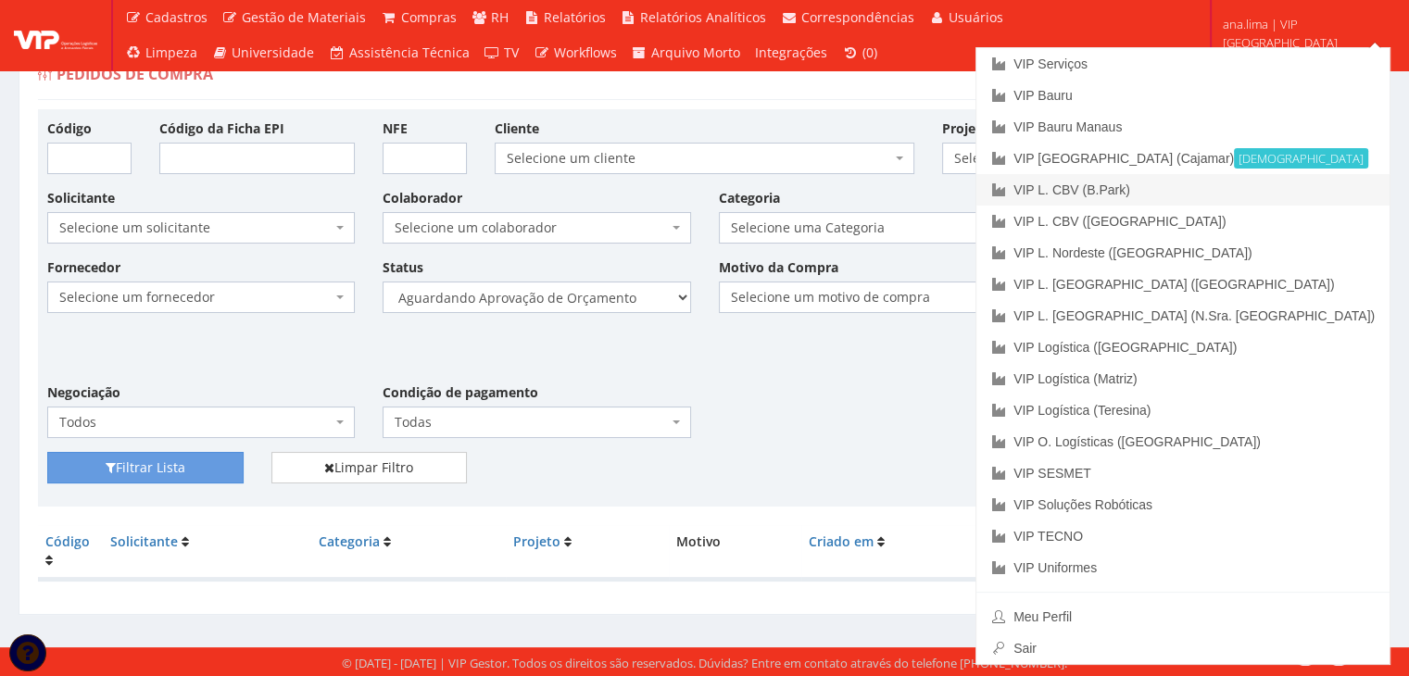
click at [1311, 193] on link "VIP L. CBV (B.Park)" at bounding box center [1182, 189] width 413 height 31
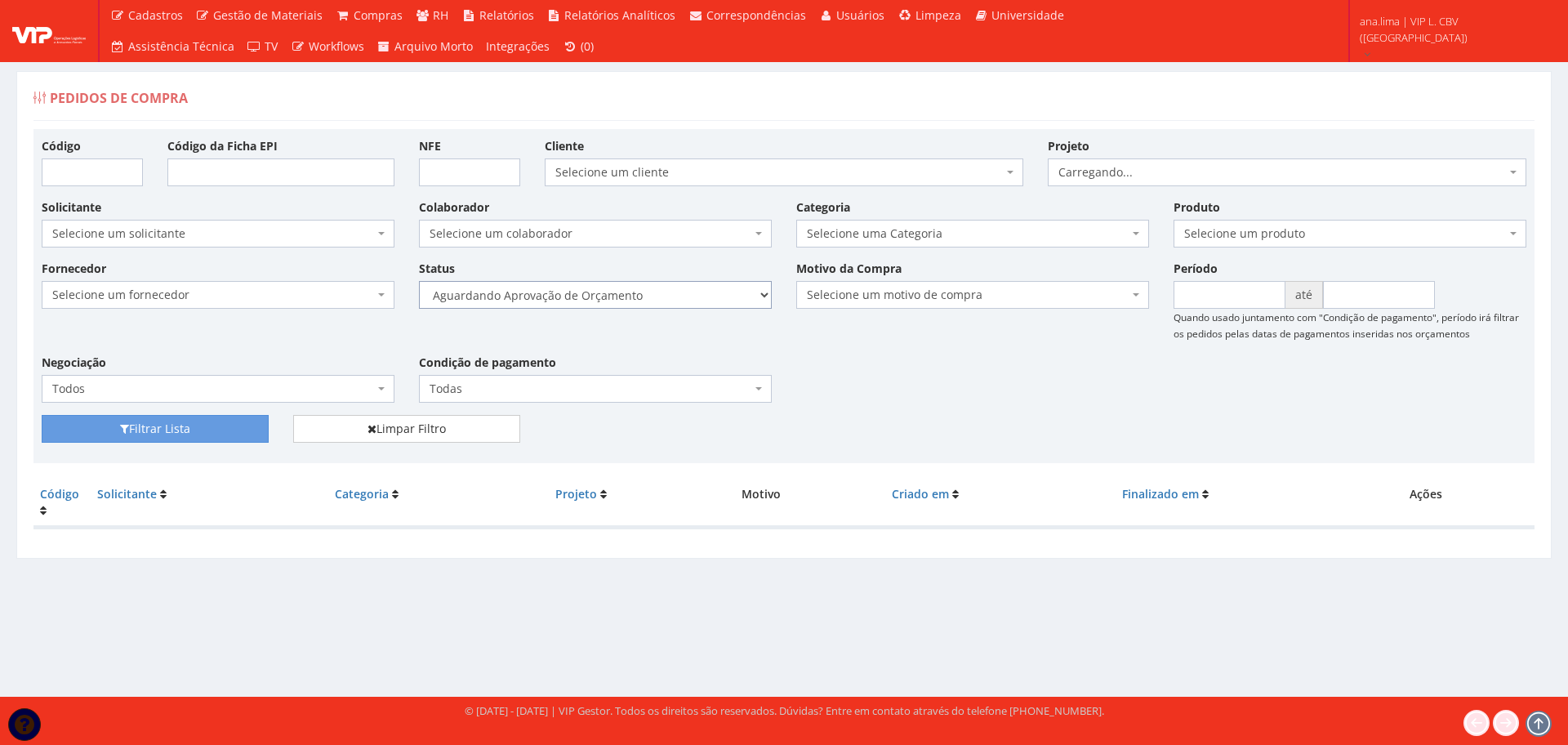
click at [650, 299] on select "Selecione um status Cancelado Aguardando Aprovação Diretoria Pedido Aprovado Ag…" at bounding box center [595, 294] width 353 height 27
select select "1"
click at [419, 281] on select "Selecione um status Cancelado Aguardando Aprovação Diretoria Pedido Aprovado Ag…" at bounding box center [595, 294] width 353 height 27
click at [242, 432] on button "Filtrar Lista" at bounding box center [155, 428] width 227 height 27
click at [637, 294] on select "Selecione um status Cancelado Aguardando Aprovação Diretoria Pedido Aprovado Ag…" at bounding box center [595, 294] width 353 height 27
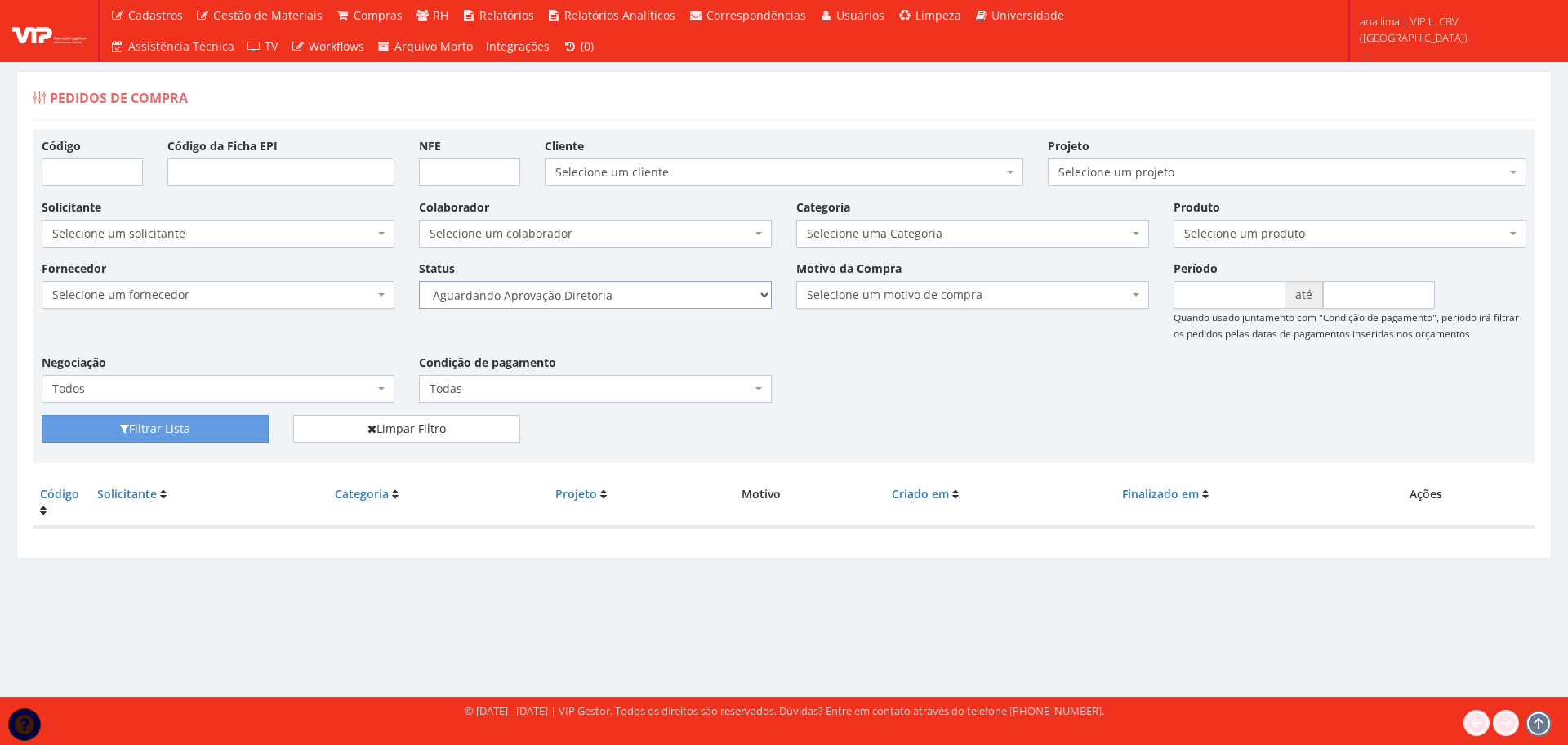
select select "4"
click at [419, 281] on select "Selecione um status Cancelado Aguardando Aprovação Diretoria Pedido Aprovado Ag…" at bounding box center [595, 294] width 353 height 27
click at [621, 295] on select "Selecione um status Cancelado Aguardando Aprovação Diretoria Pedido Aprovado Ag…" at bounding box center [595, 294] width 353 height 27
click at [419, 281] on select "Selecione um status Cancelado Aguardando Aprovação Diretoria Pedido Aprovado Ag…" at bounding box center [595, 294] width 353 height 27
click at [202, 416] on button "Filtrar Lista" at bounding box center [155, 428] width 227 height 27
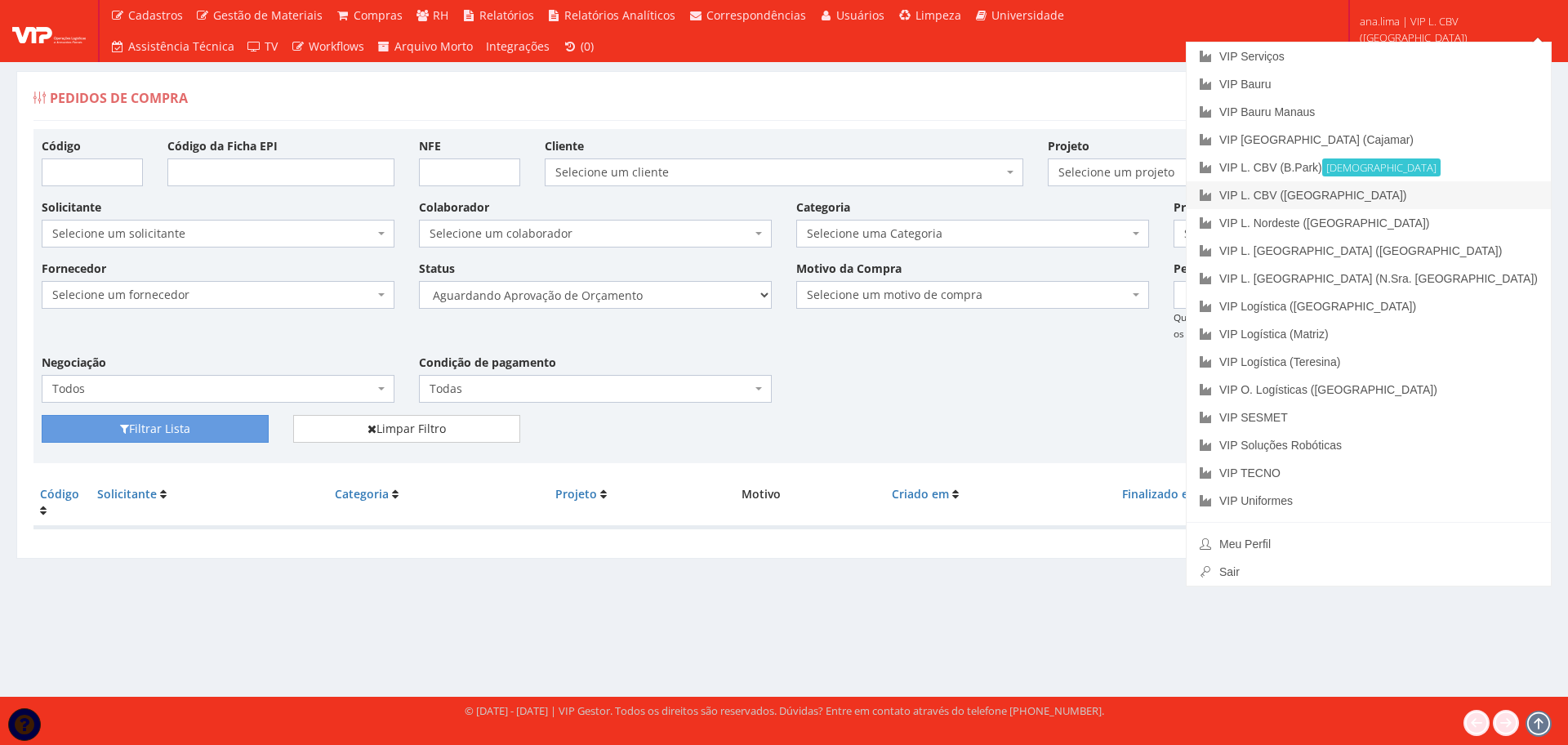
click at [1464, 204] on link "VIP L. CBV ([GEOGRAPHIC_DATA])" at bounding box center [1368, 195] width 364 height 27
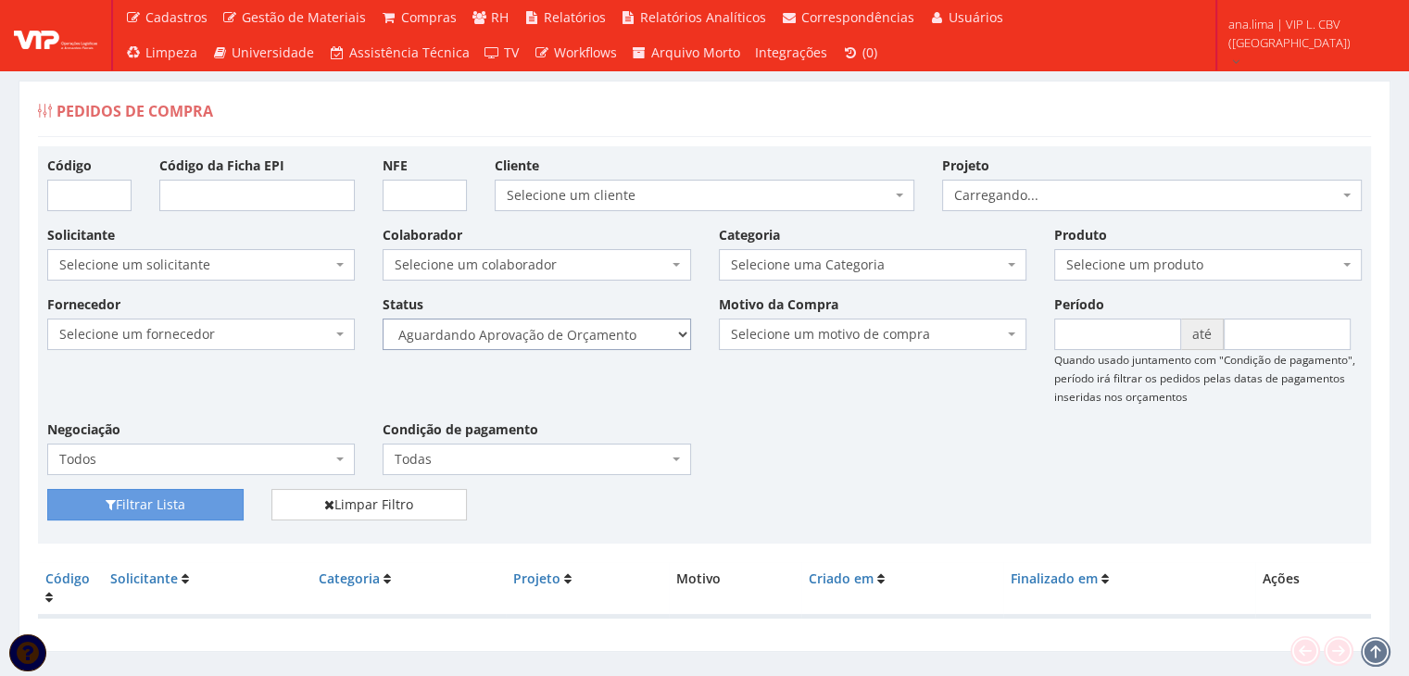
click at [608, 344] on select "Selecione um status Cancelado Aguardando Aprovação Diretoria Pedido Aprovado Ag…" at bounding box center [537, 334] width 308 height 31
select select "1"
click at [383, 319] on select "Selecione um status Cancelado Aguardando Aprovação Diretoria Pedido Aprovado Ag…" at bounding box center [537, 334] width 308 height 31
click at [198, 501] on button "Filtrar Lista" at bounding box center [145, 504] width 196 height 31
drag, startPoint x: 0, startPoint y: 0, endPoint x: 566, endPoint y: 347, distance: 664.1
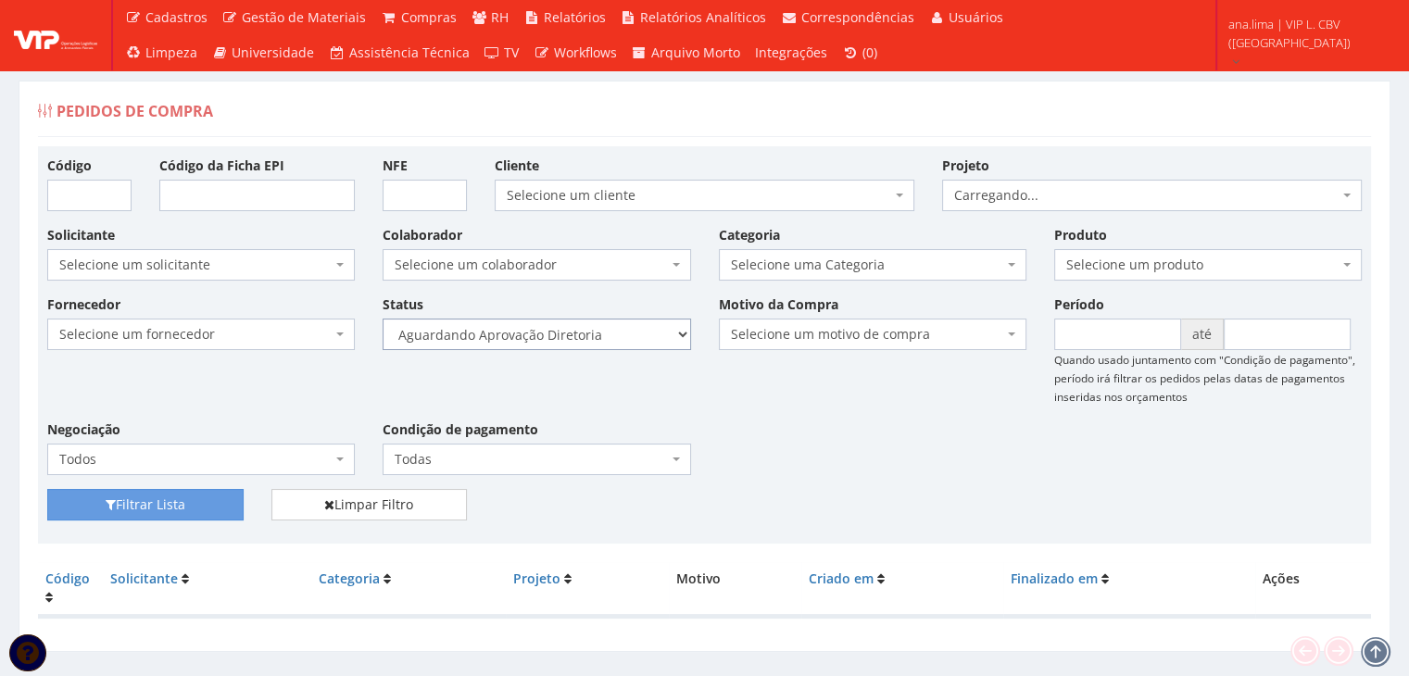
click at [566, 346] on select "Selecione um status Cancelado Aguardando Aprovação Diretoria Pedido Aprovado Ag…" at bounding box center [537, 334] width 308 height 31
select select "4"
click at [383, 319] on select "Selecione um status Cancelado Aguardando Aprovação Diretoria Pedido Aprovado Ag…" at bounding box center [537, 334] width 308 height 31
click at [215, 500] on button "Filtrar Lista" at bounding box center [145, 504] width 196 height 31
